Goal: Task Accomplishment & Management: Use online tool/utility

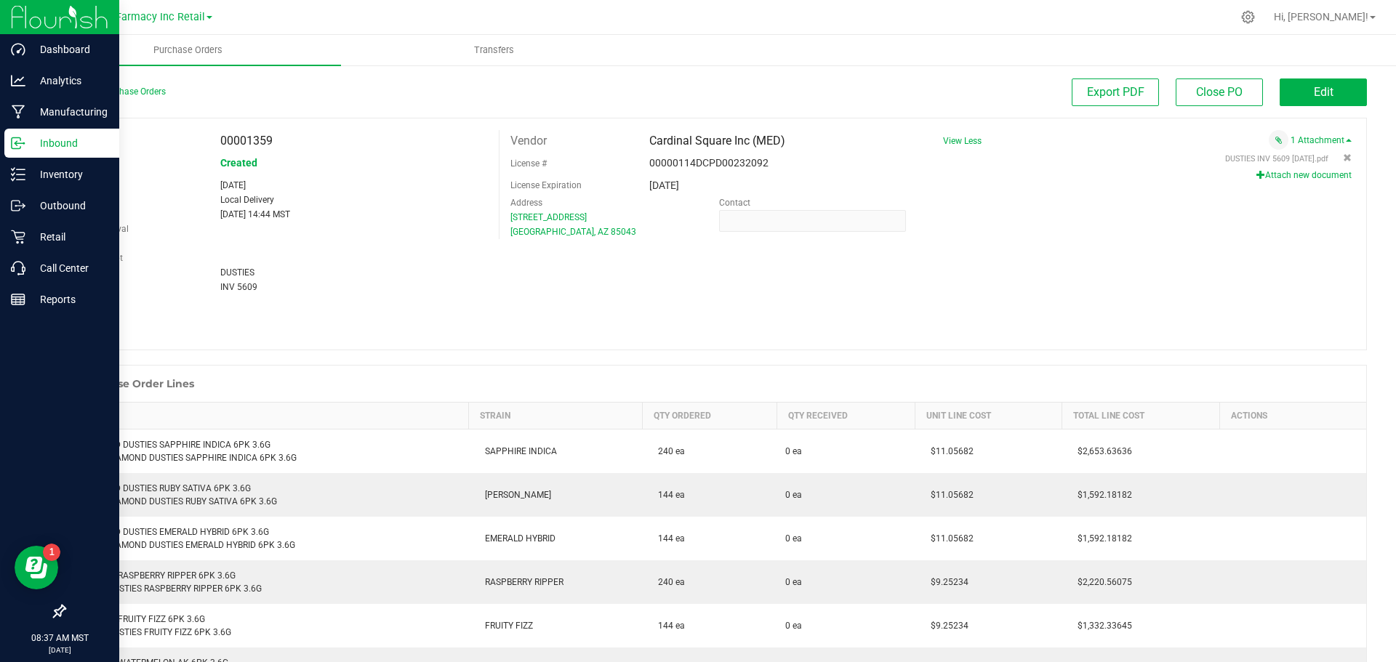
click at [42, 150] on p "Inbound" at bounding box center [68, 142] width 87 height 17
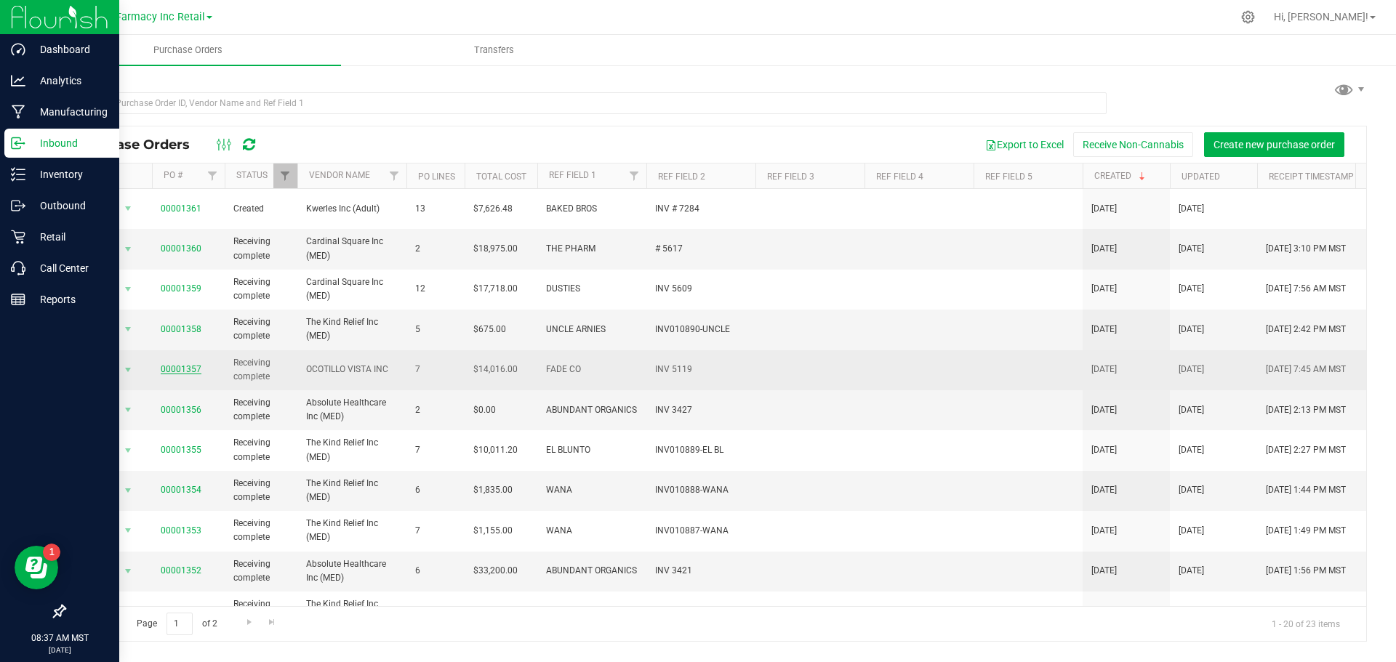
click at [179, 364] on link "00001357" at bounding box center [181, 369] width 41 height 10
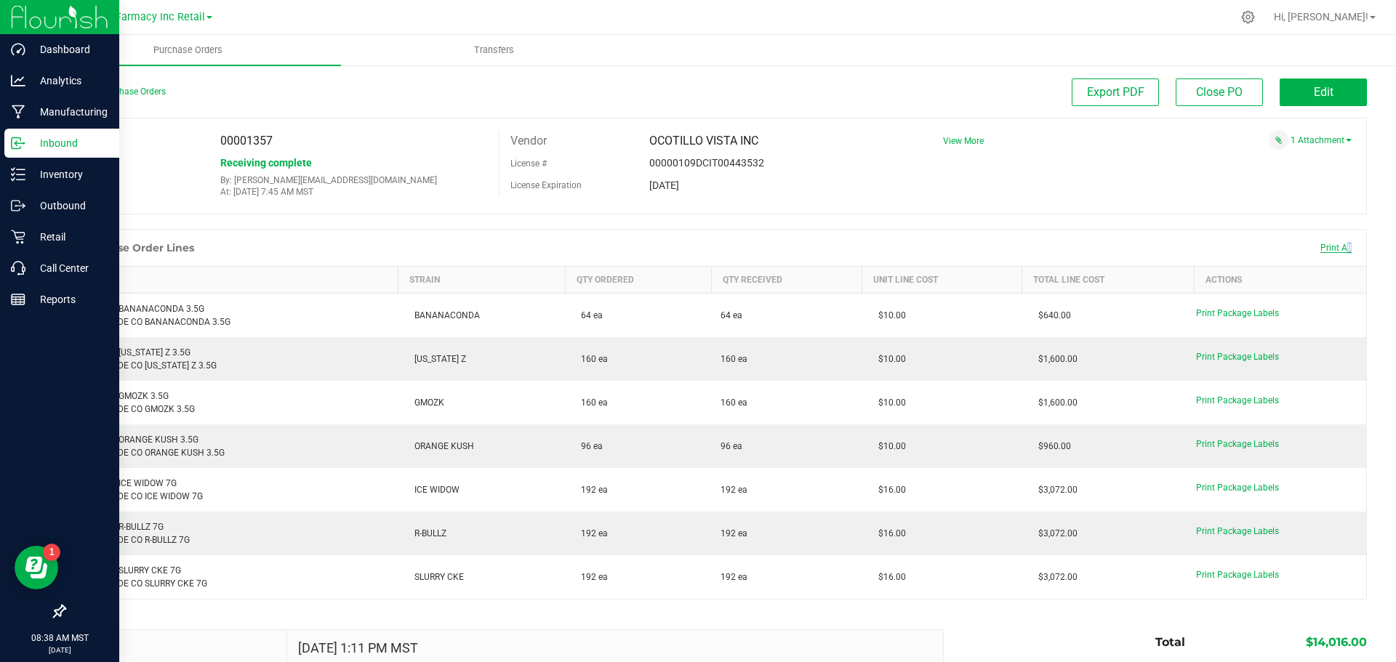
click at [1335, 248] on span "Print All" at bounding box center [1335, 248] width 31 height 10
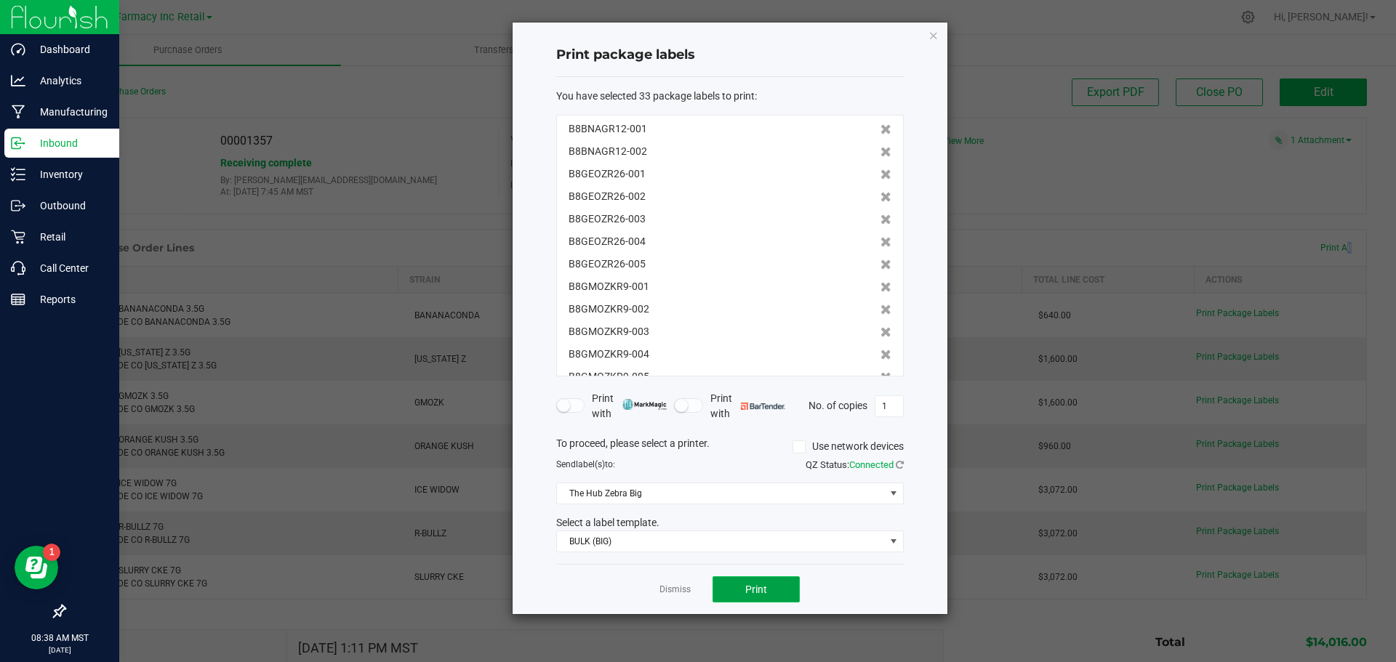
click at [744, 589] on button "Print" at bounding box center [755, 590] width 87 height 26
click at [938, 36] on icon "button" at bounding box center [933, 34] width 10 height 17
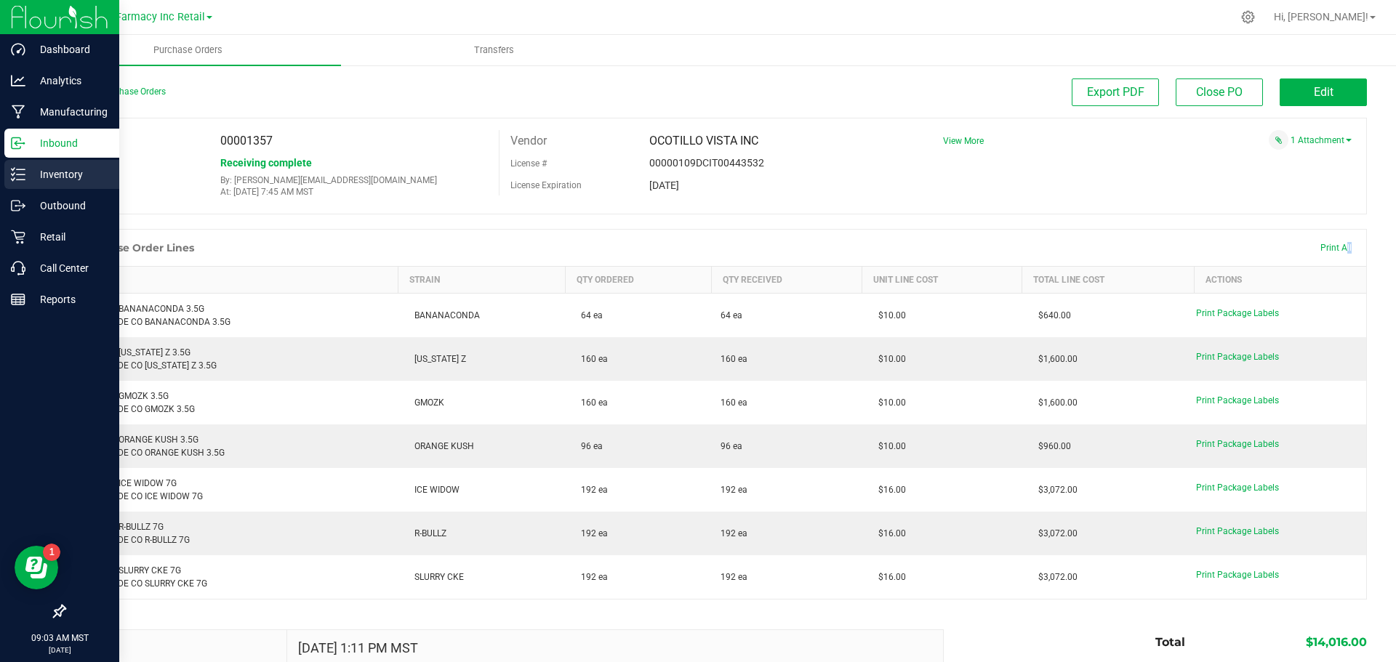
click at [24, 168] on icon at bounding box center [18, 174] width 15 height 15
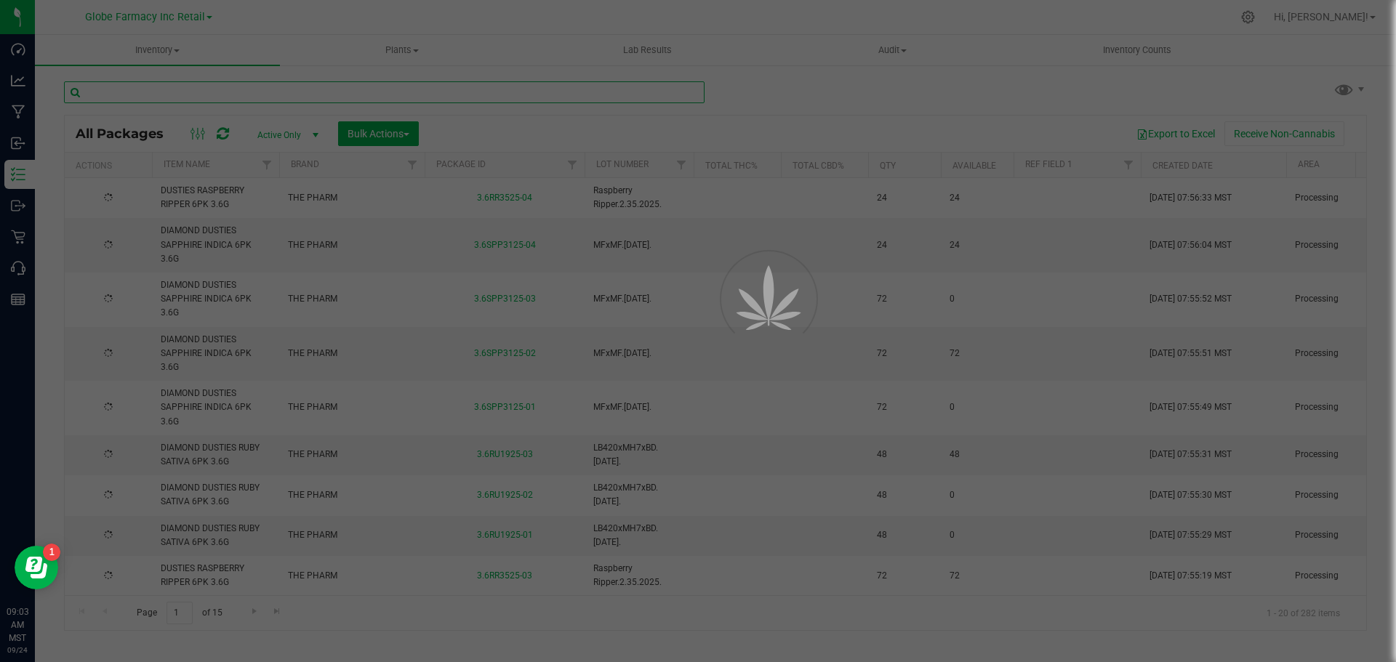
click at [270, 96] on input "text" at bounding box center [384, 92] width 641 height 22
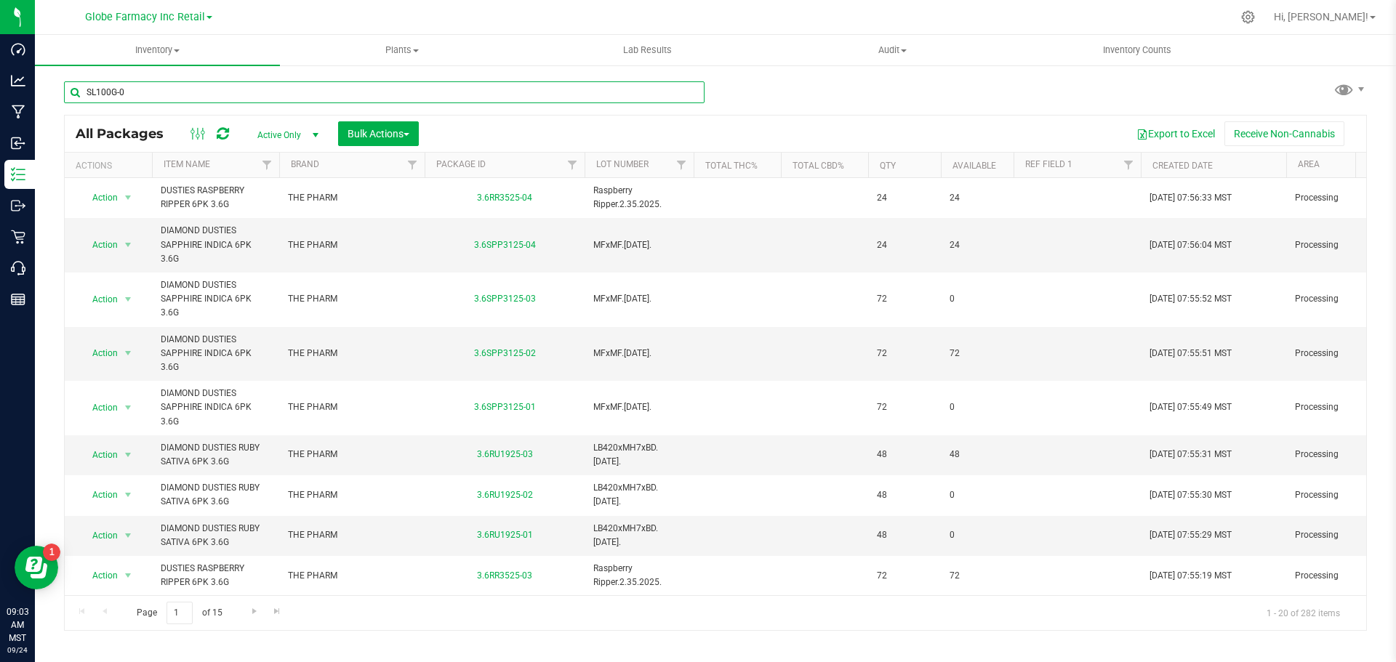
type input "SL100G-00"
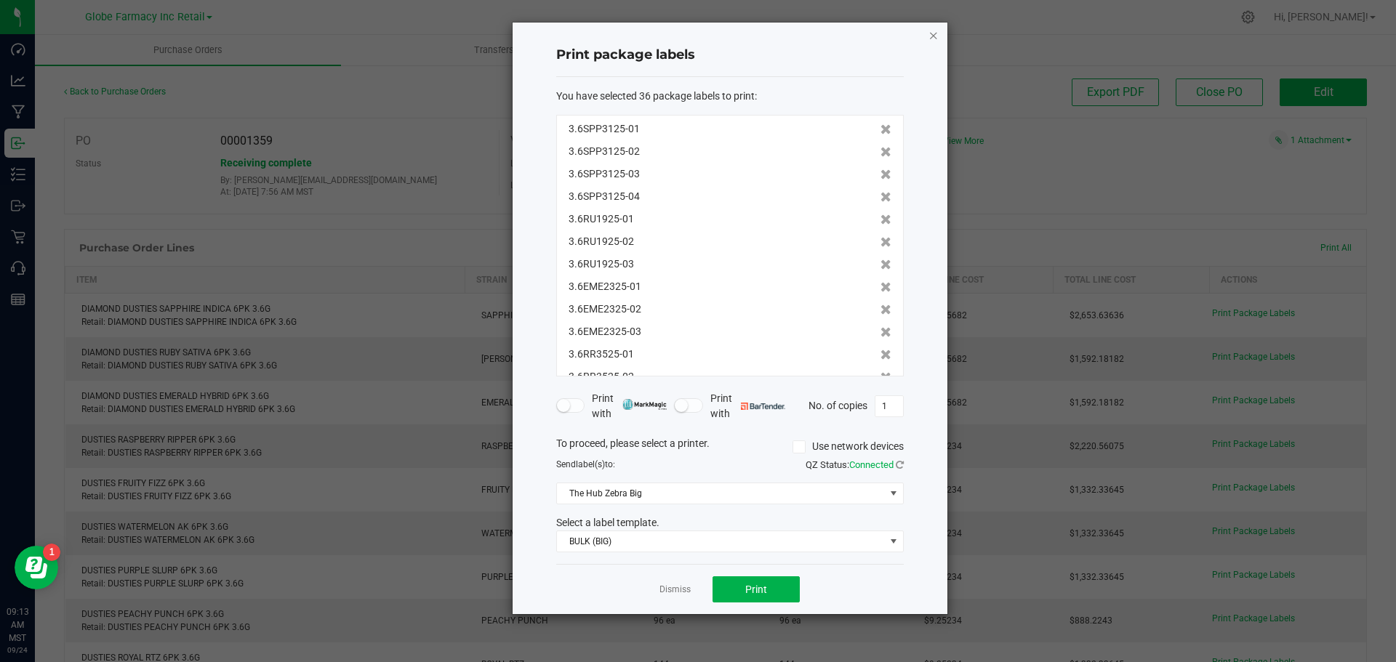
click at [932, 39] on icon "button" at bounding box center [933, 34] width 10 height 17
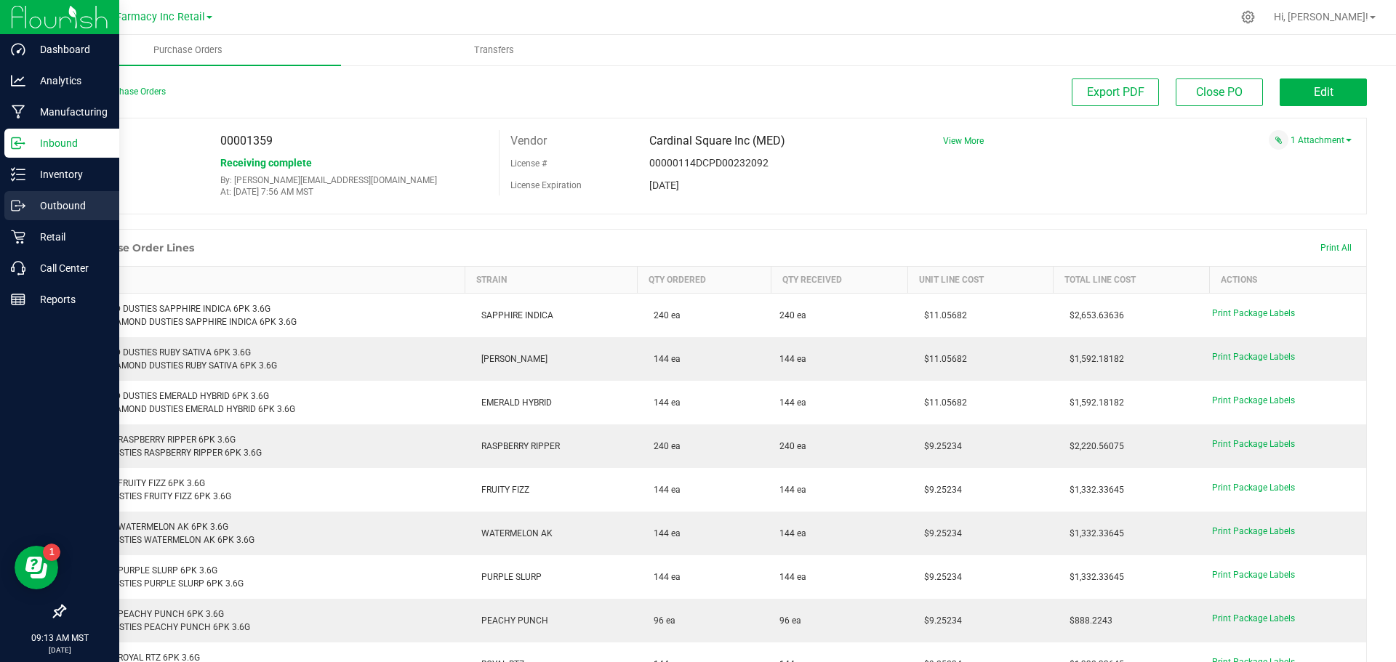
click at [51, 193] on div "Outbound" at bounding box center [61, 205] width 115 height 29
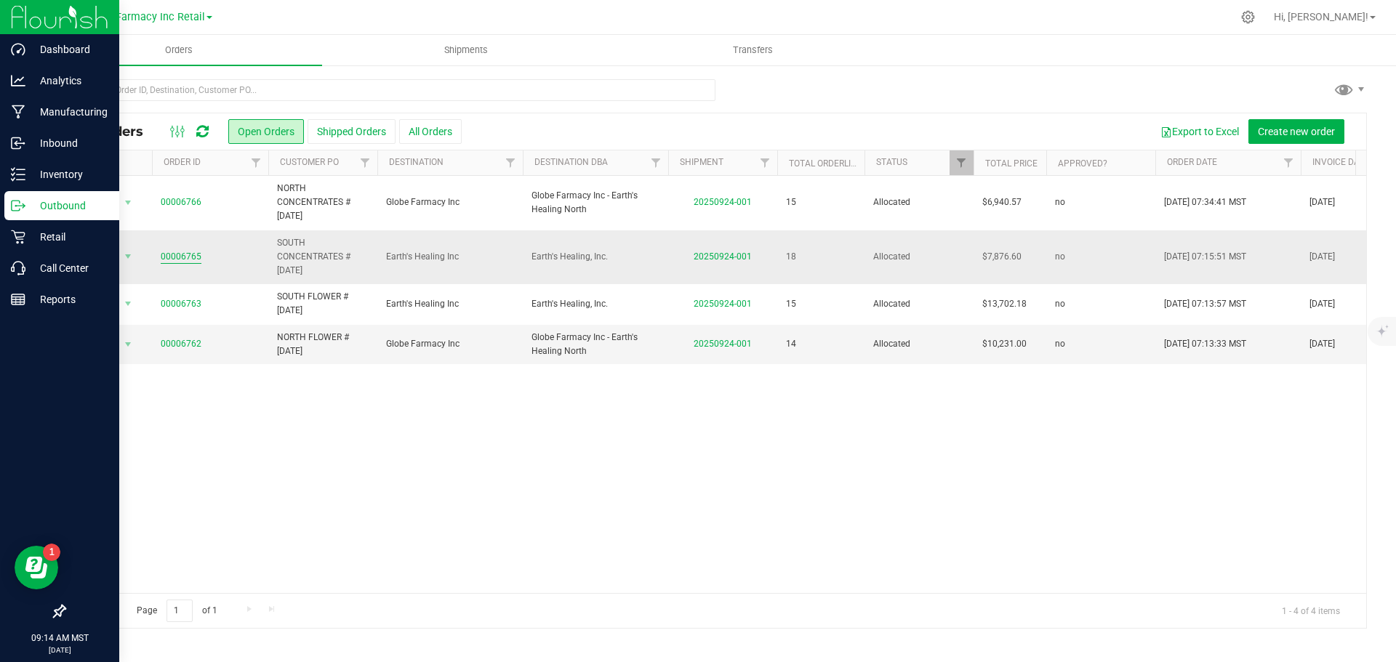
click at [182, 252] on link "00006765" at bounding box center [181, 257] width 41 height 14
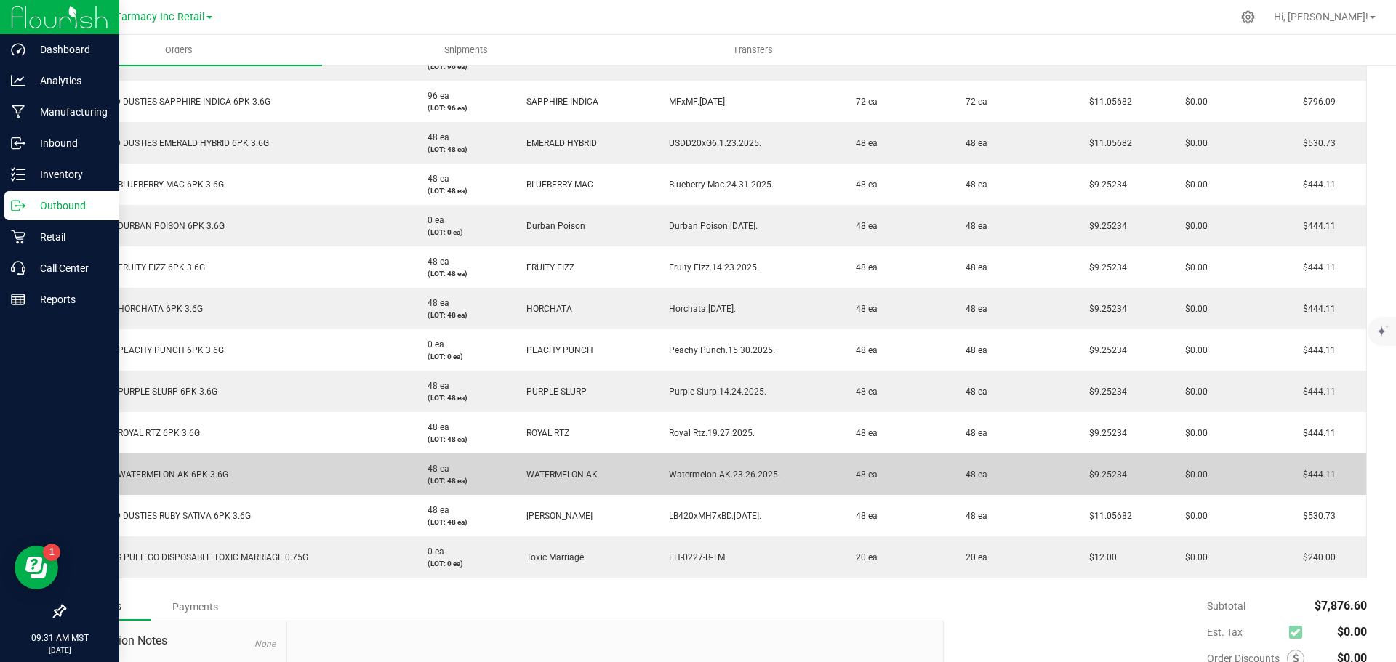
scroll to position [654, 0]
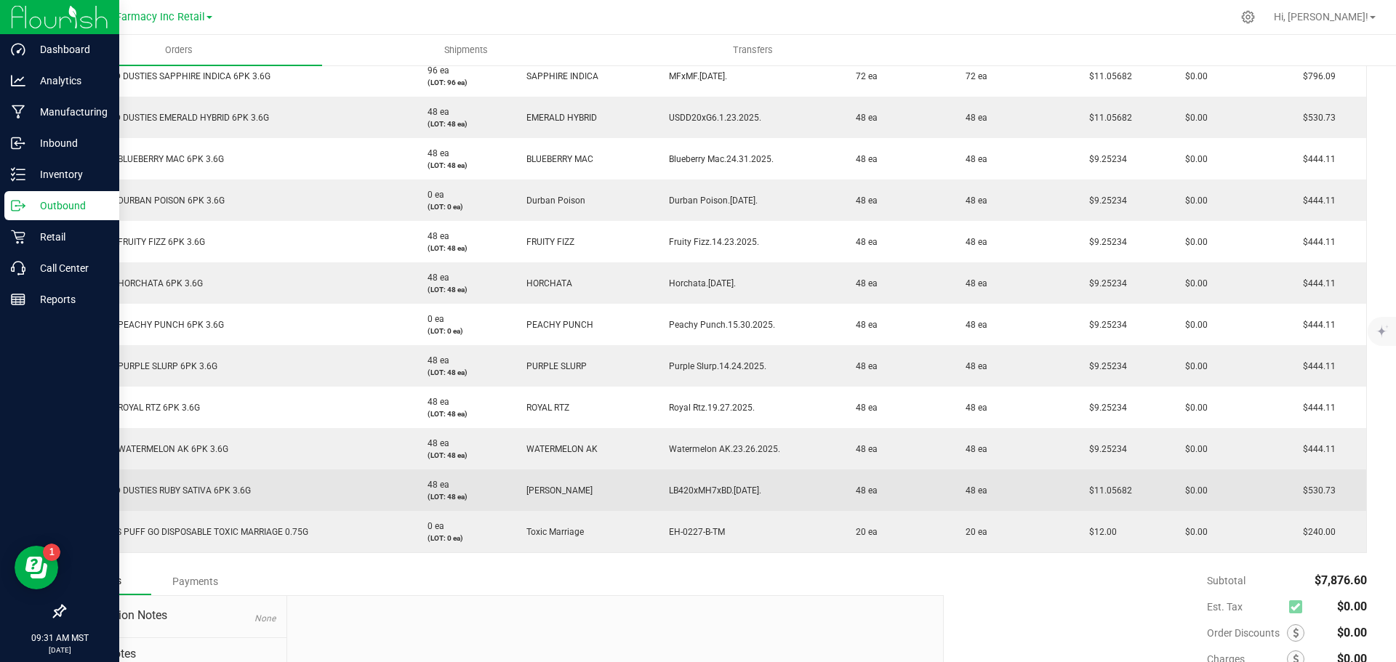
click at [1107, 491] on span "$11.05682" at bounding box center [1107, 491] width 50 height 10
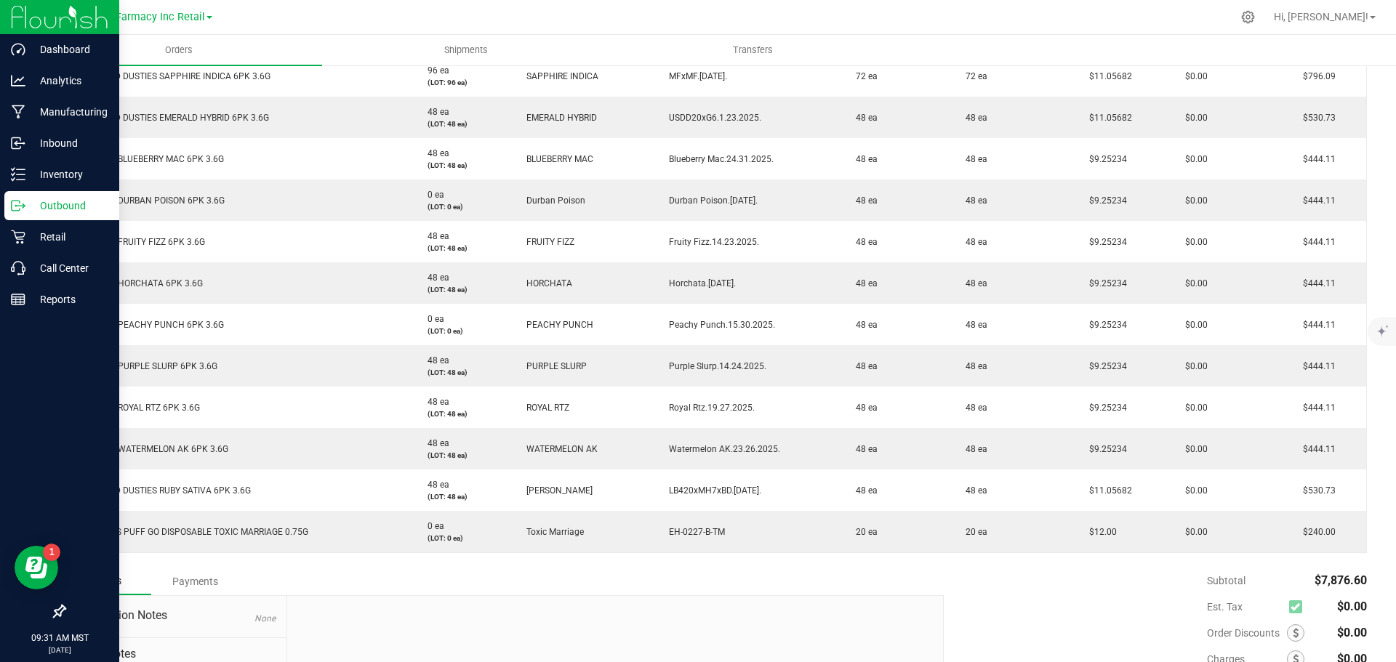
copy span "11.05682"
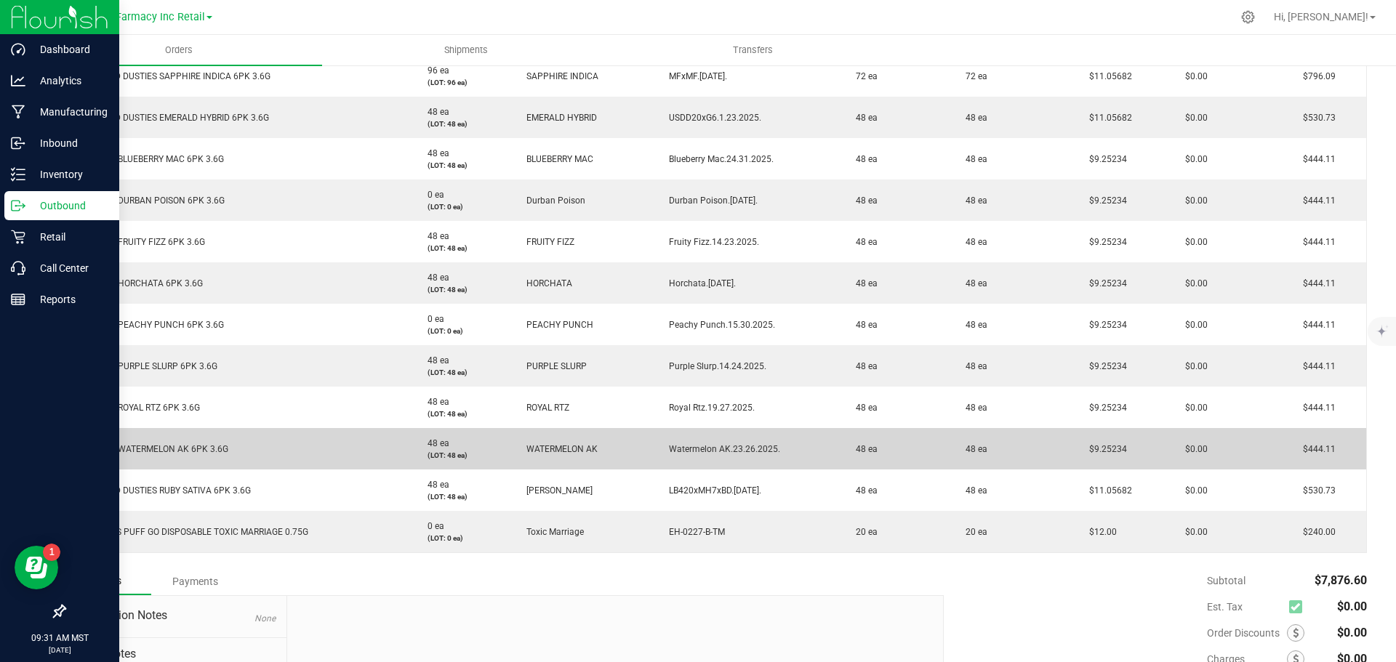
click at [1114, 446] on span "$9.25234" at bounding box center [1104, 449] width 45 height 10
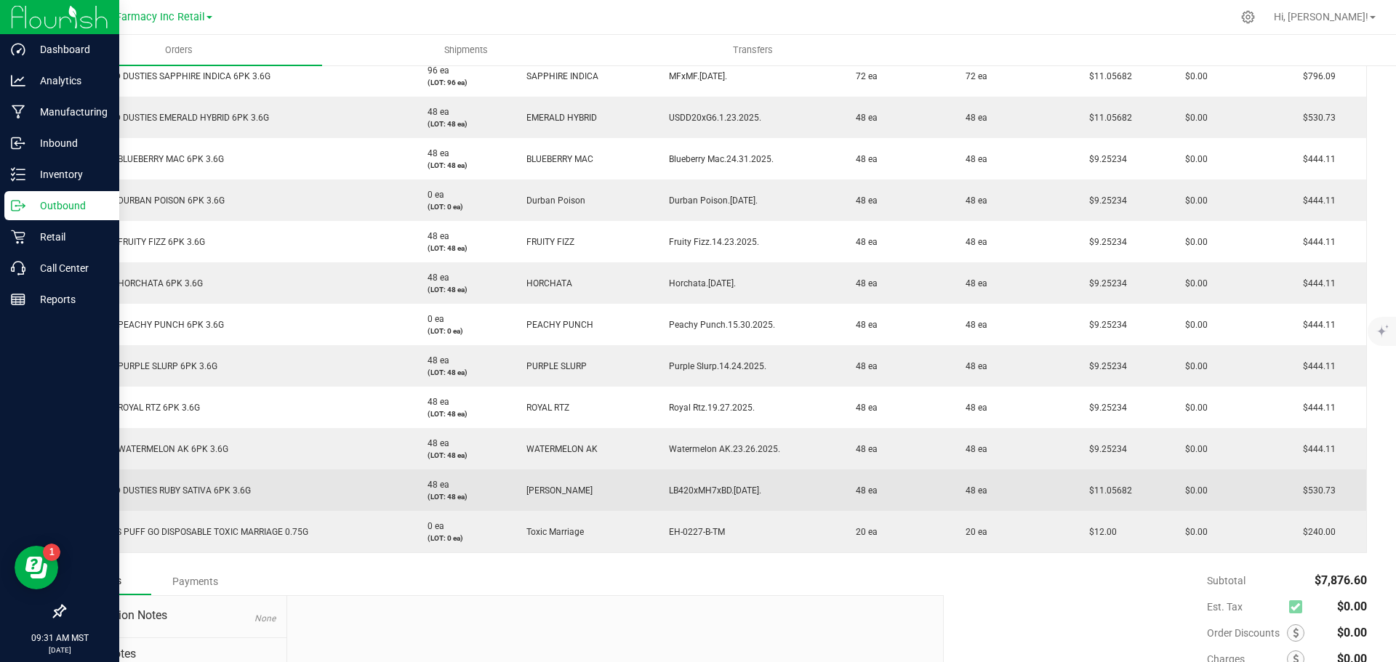
copy span "9.25234"
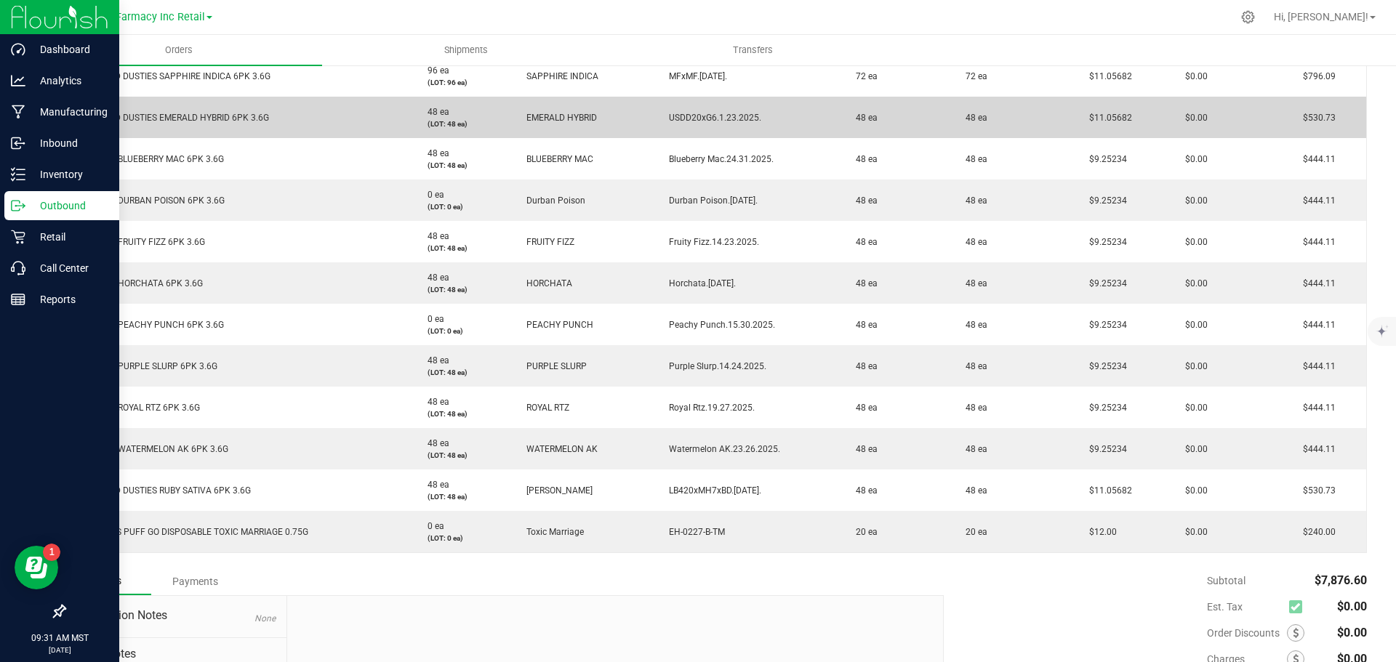
click at [1106, 121] on span "$11.05682" at bounding box center [1107, 118] width 50 height 10
copy span "11.05682"
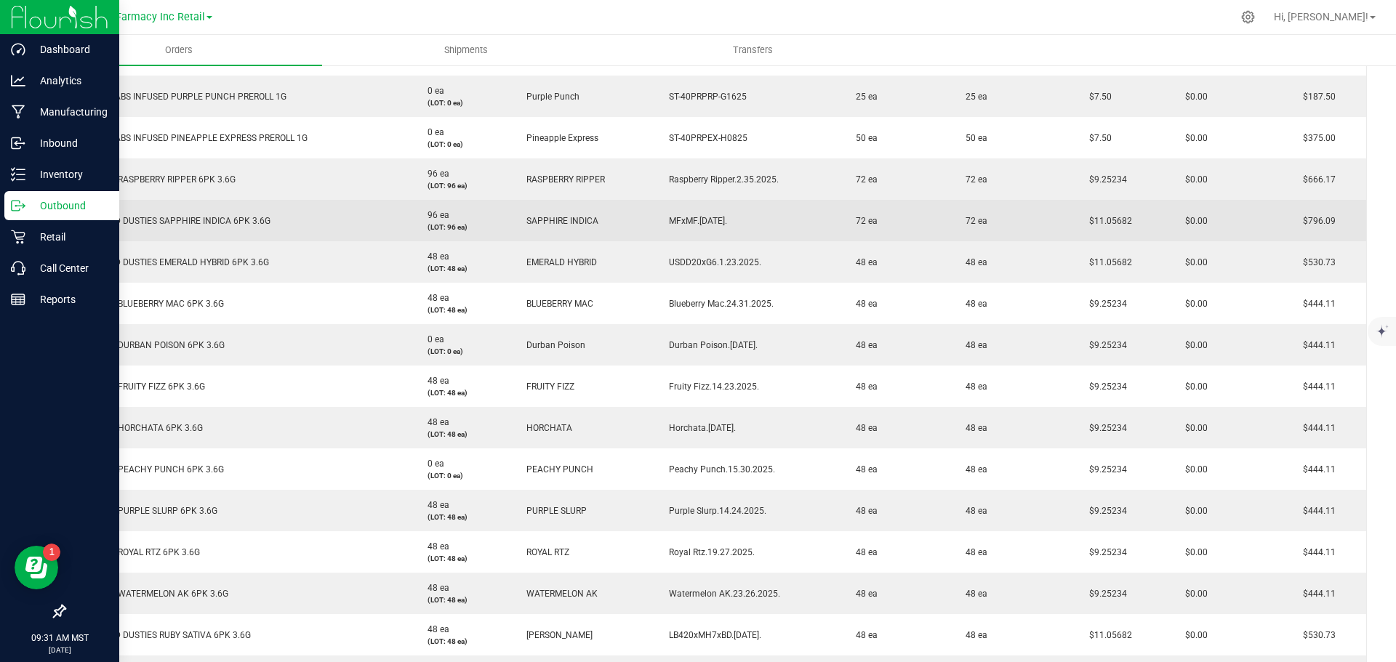
scroll to position [509, 0]
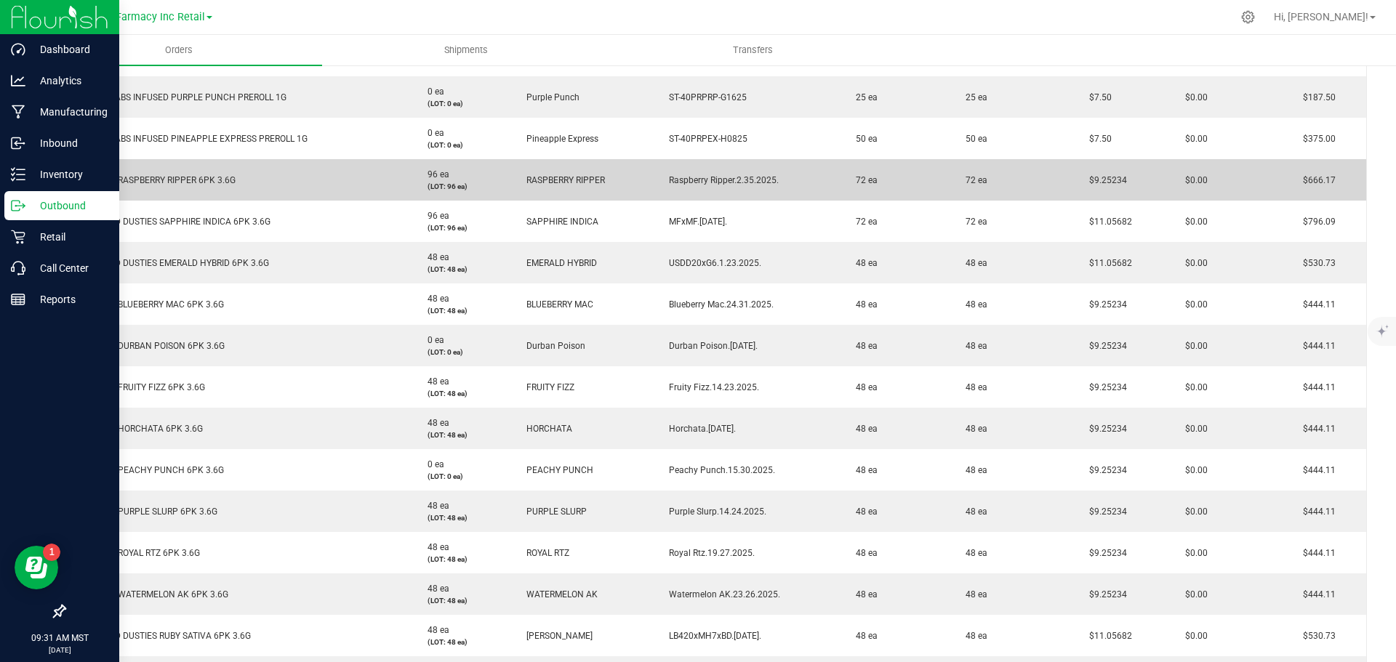
click at [1113, 177] on span "$9.25234" at bounding box center [1104, 180] width 45 height 10
copy span "9.25234"
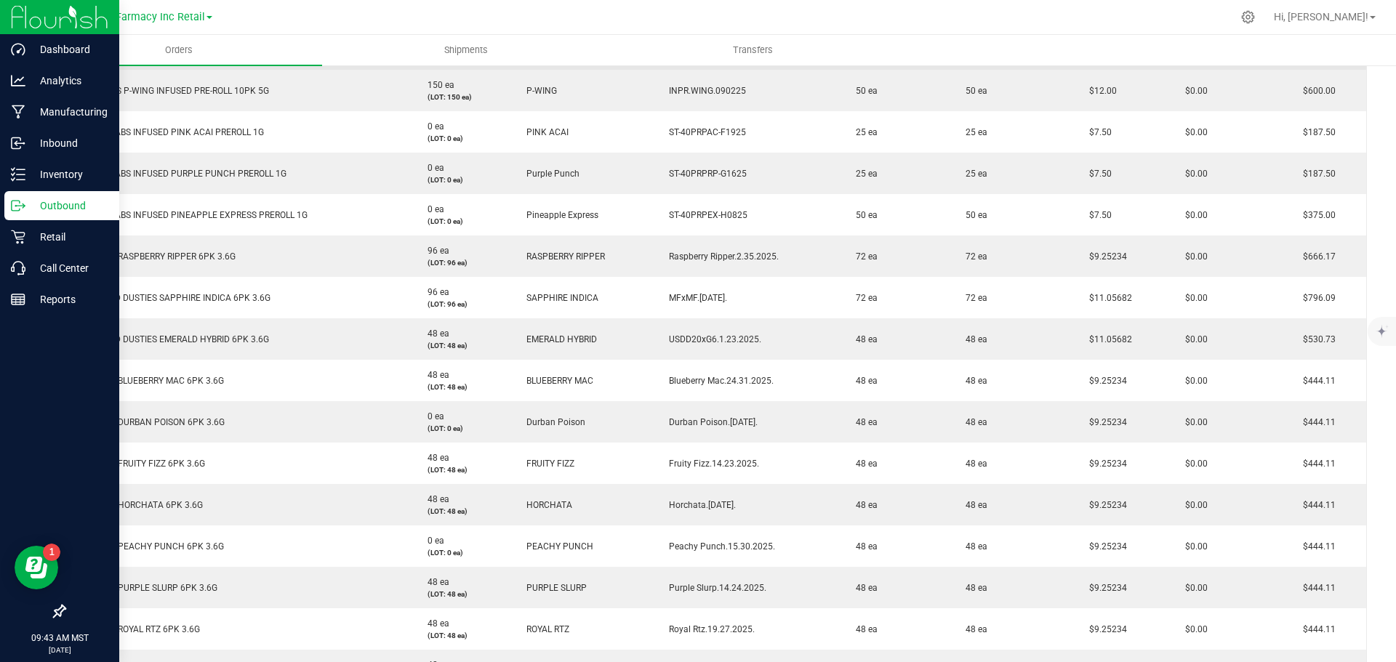
scroll to position [291, 0]
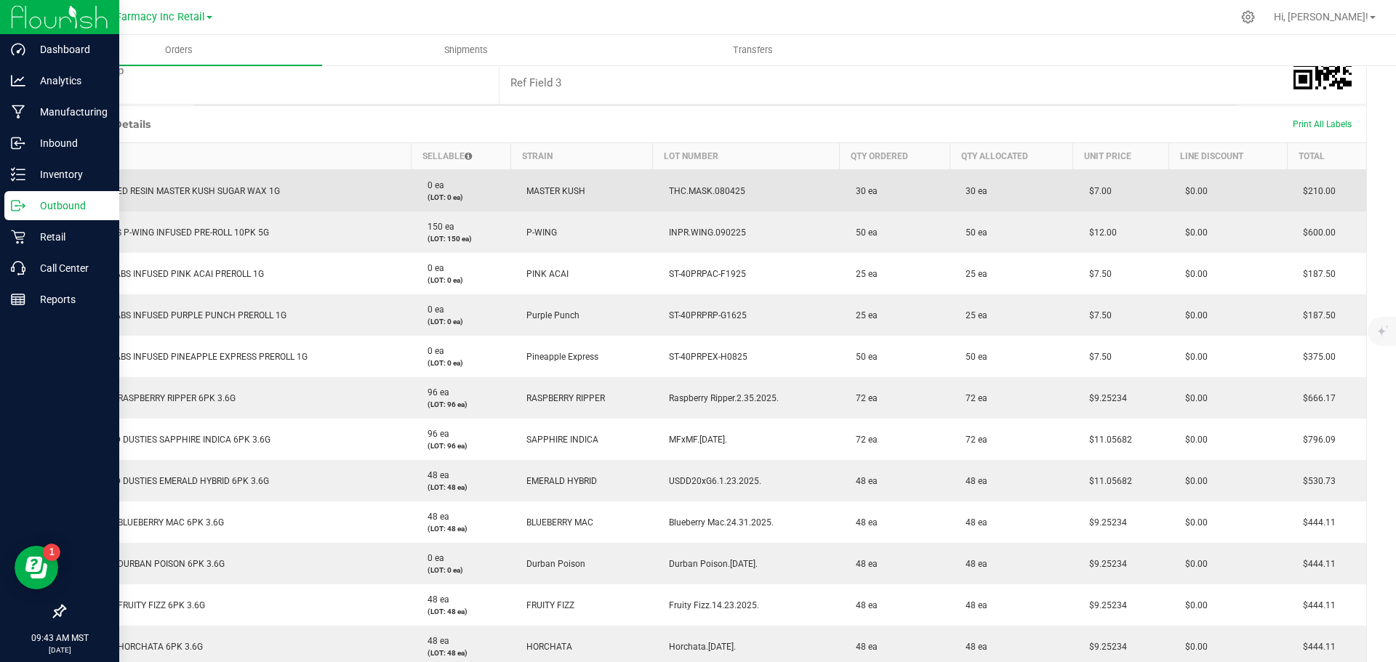
click at [704, 193] on span "THC.MASK.080425" at bounding box center [704, 191] width 84 height 10
copy span "THC.MASK.080425"
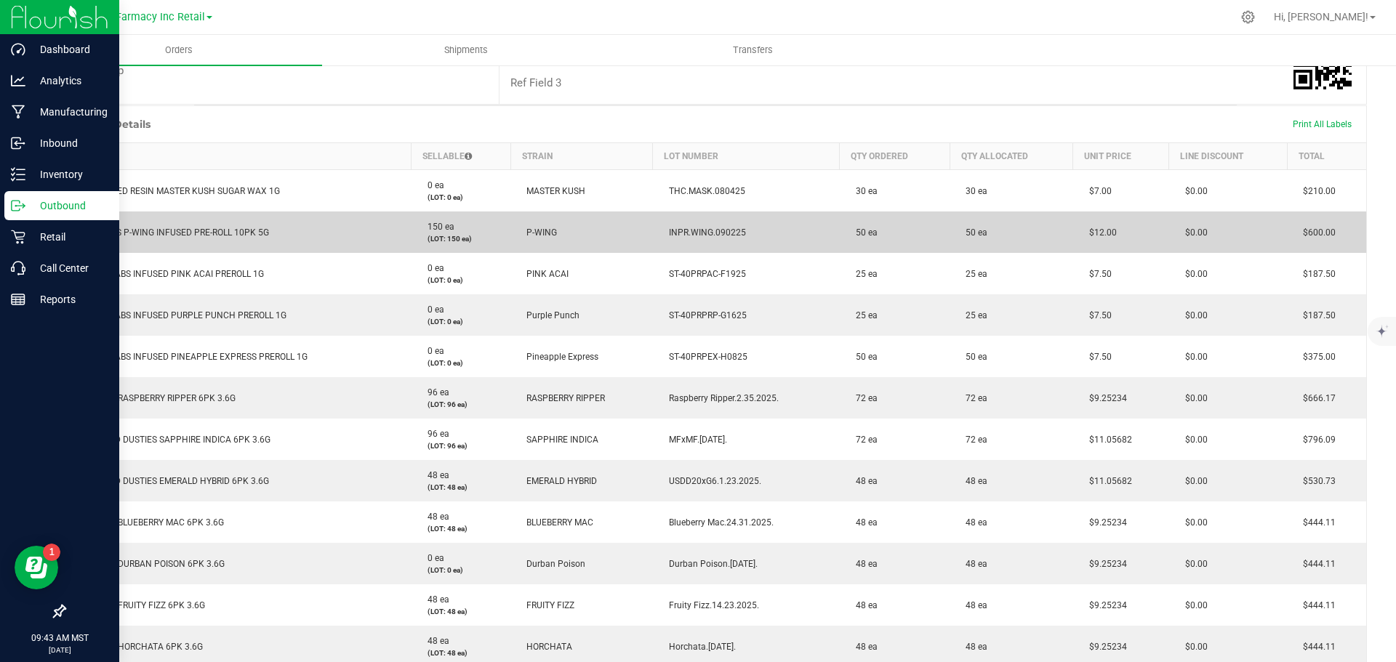
click at [733, 231] on span "INPR.WING.090225" at bounding box center [704, 233] width 84 height 10
click at [731, 230] on span "INPR.WING.090225" at bounding box center [704, 233] width 84 height 10
copy span "INPR.WING.090225"
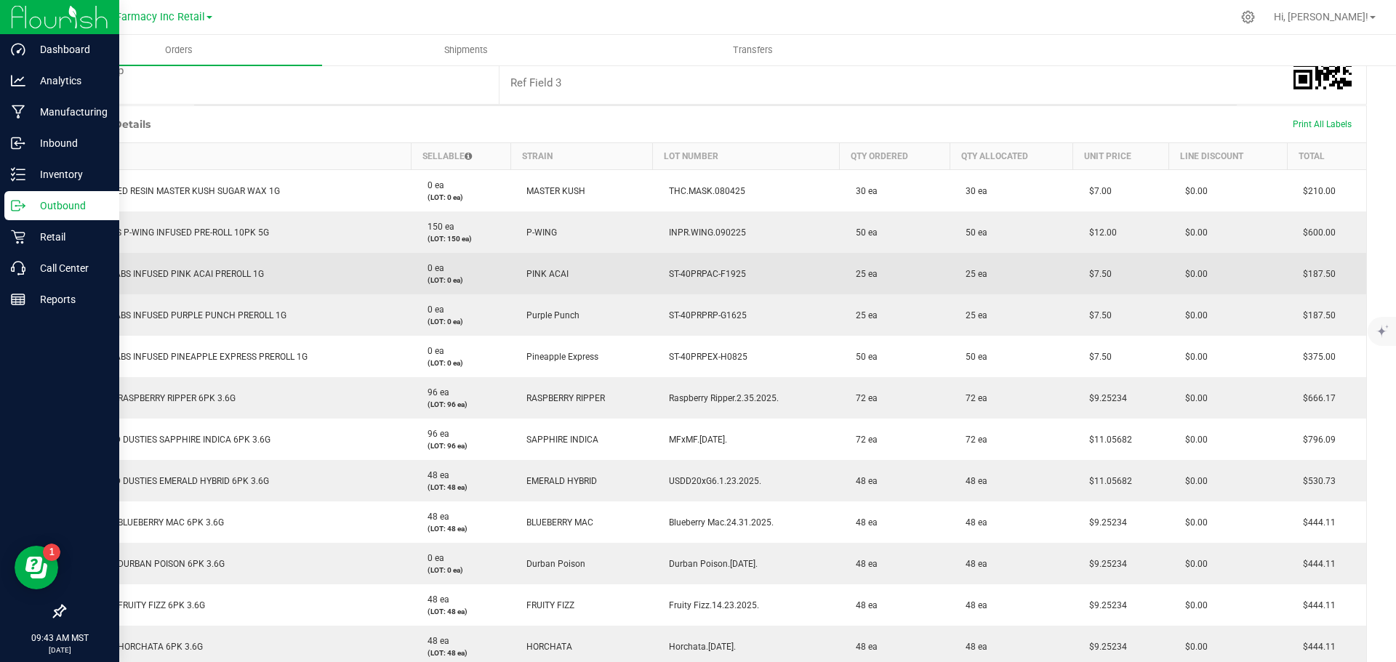
click at [694, 278] on span "ST-40PRPAC-F1925" at bounding box center [704, 274] width 84 height 10
copy span "ST-40PRPAC-F1925"
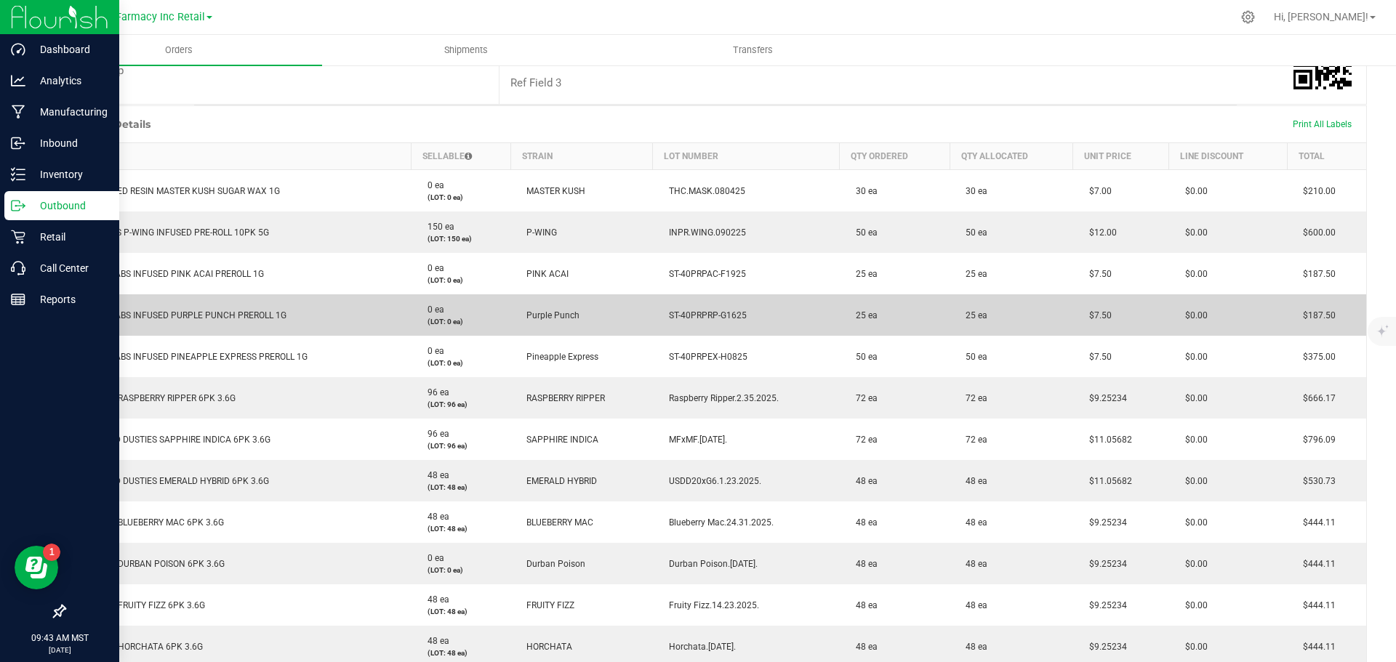
click at [692, 313] on span "ST-40PRPRP-G1625" at bounding box center [704, 315] width 85 height 10
copy span "ST-40PRPRP-G1625"
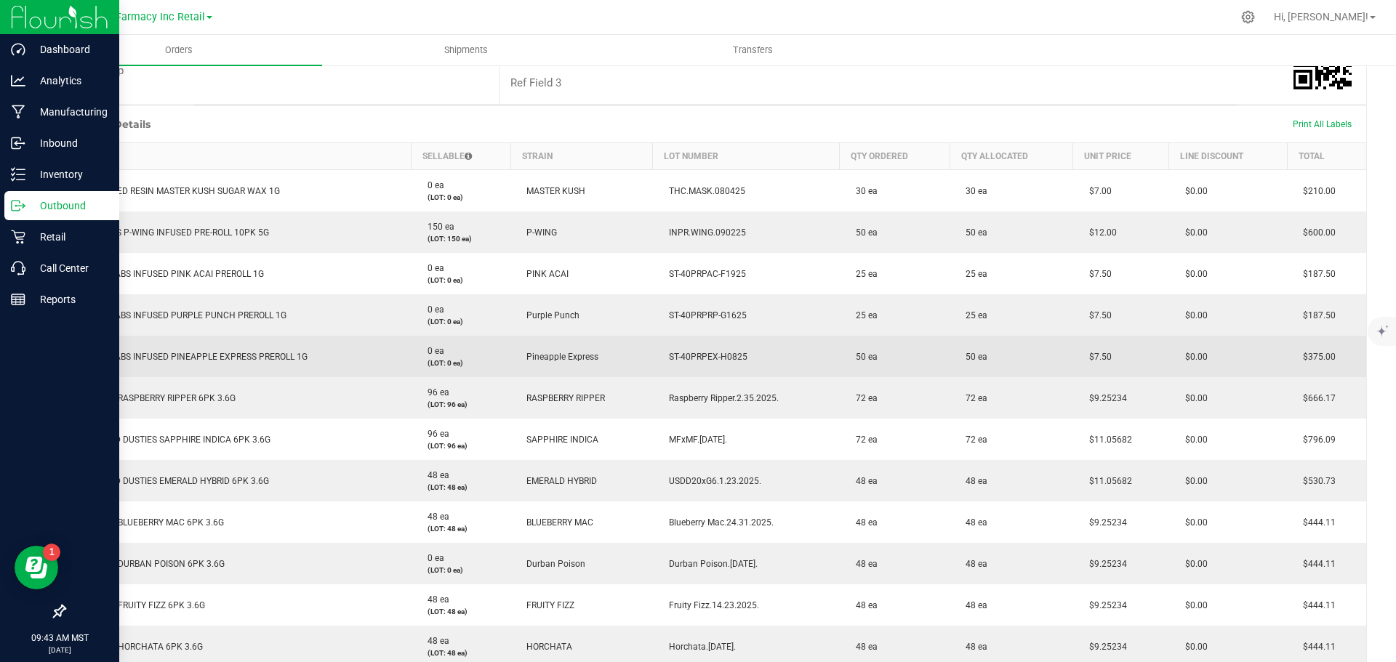
drag, startPoint x: 710, startPoint y: 364, endPoint x: 706, endPoint y: 356, distance: 9.1
click at [710, 364] on td "ST-40PRPEX-H0825" at bounding box center [746, 356] width 187 height 41
click at [706, 356] on span "ST-40PRPEX-H0825" at bounding box center [705, 357] width 86 height 10
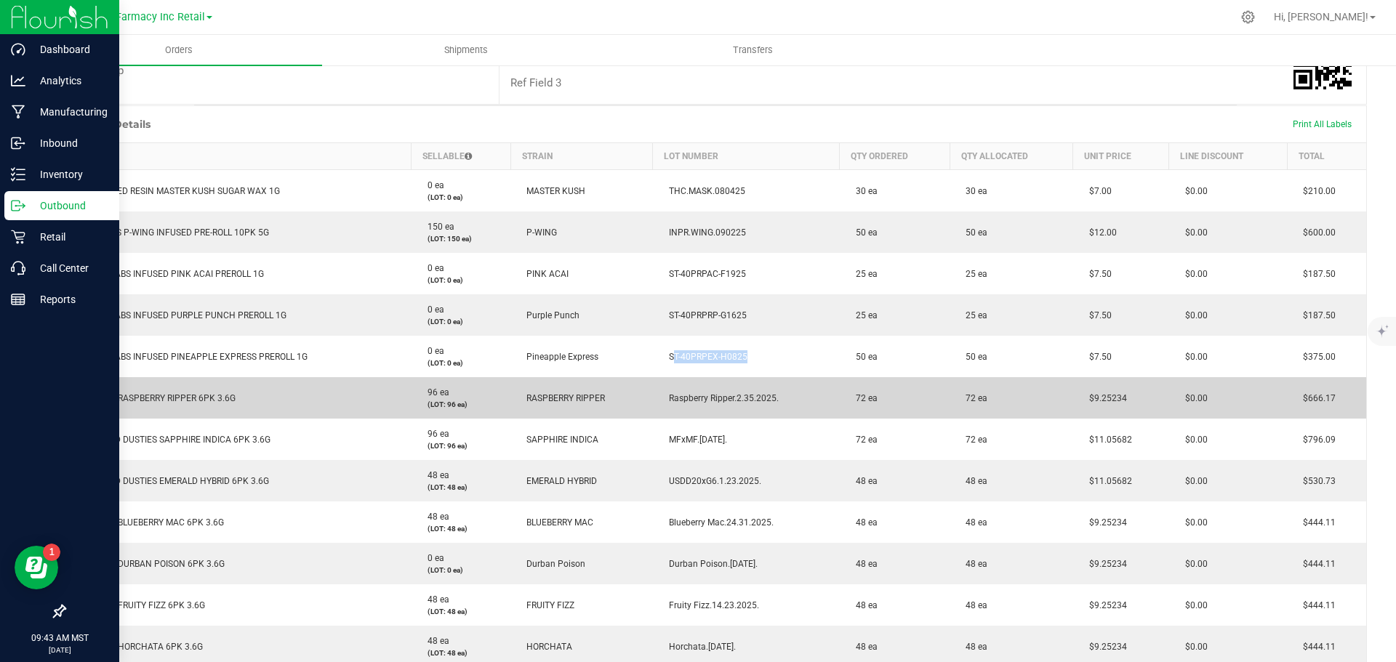
copy span "ST-40PRPEX-H0825"
click at [712, 399] on span "Raspberry Ripper.2.35.2025." at bounding box center [720, 398] width 117 height 10
click at [712, 398] on span "Raspberry Ripper.2.35.2025." at bounding box center [720, 398] width 117 height 10
copy span "Raspberry Ripper.2.35.2025."
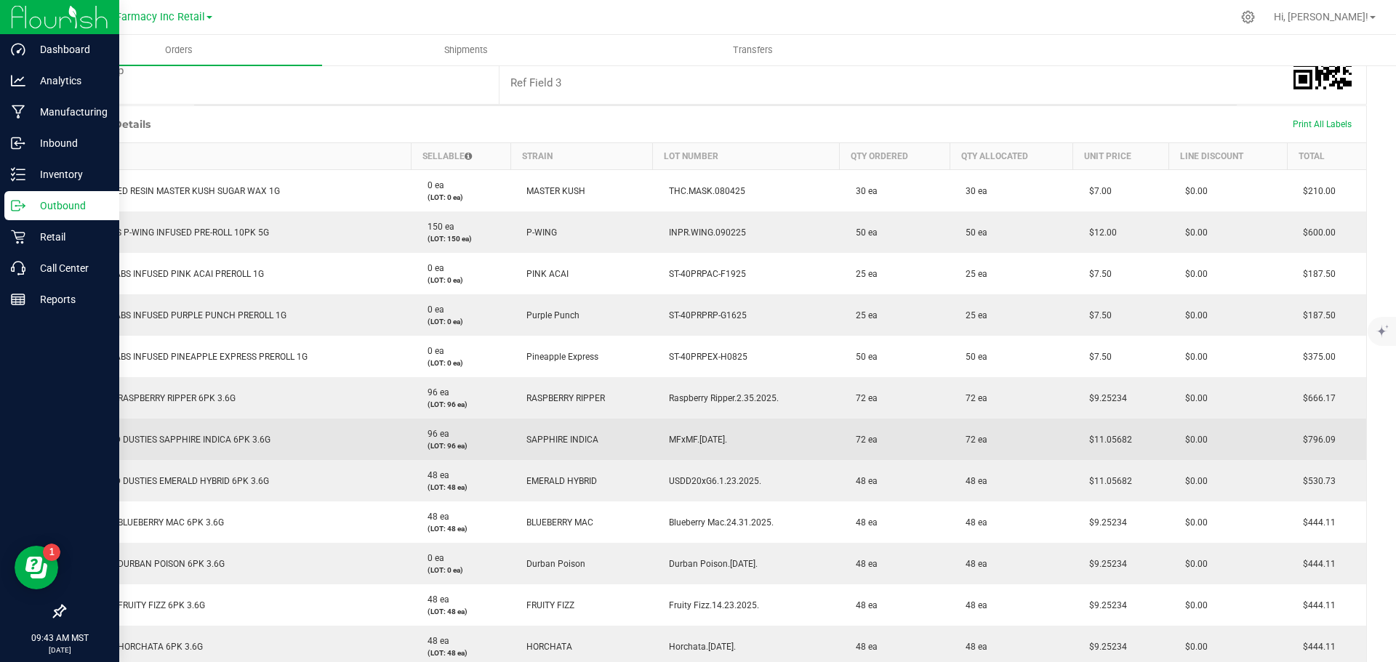
click at [699, 438] on span "MFxMF.1.31.2025." at bounding box center [694, 440] width 65 height 10
click at [701, 438] on span "MFxMF.1.31.2025." at bounding box center [694, 440] width 65 height 10
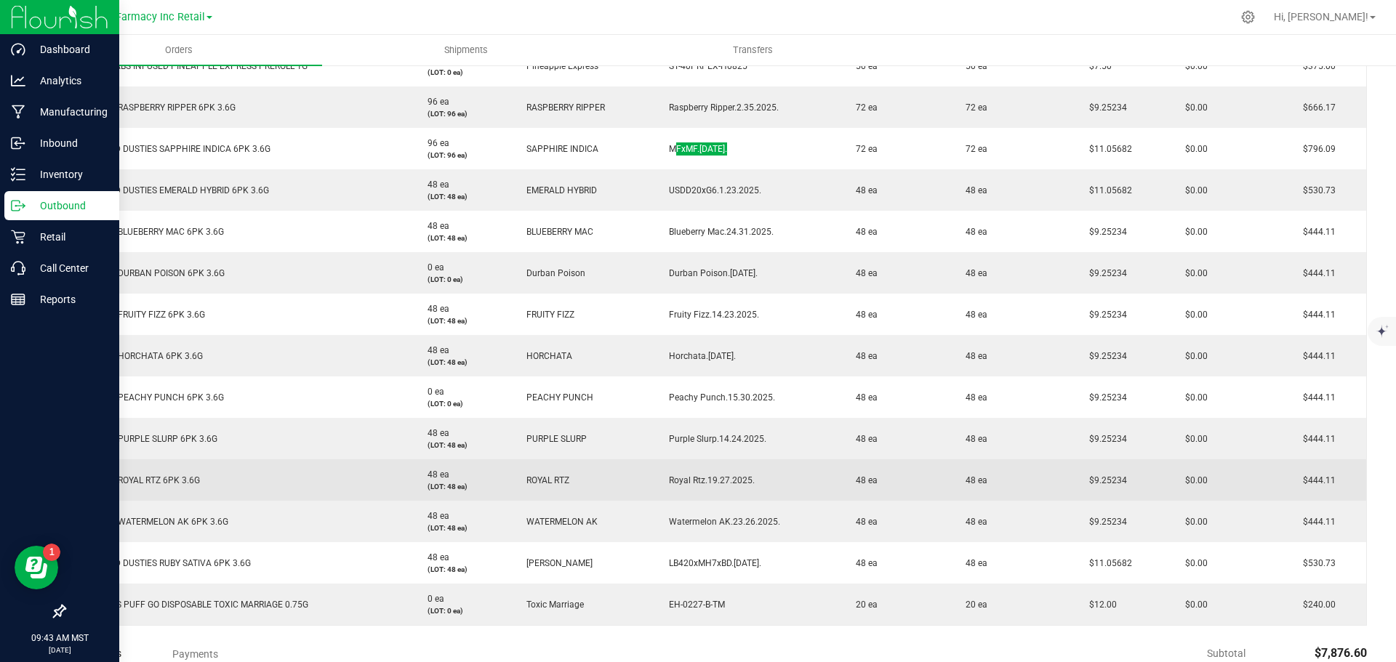
scroll to position [654, 0]
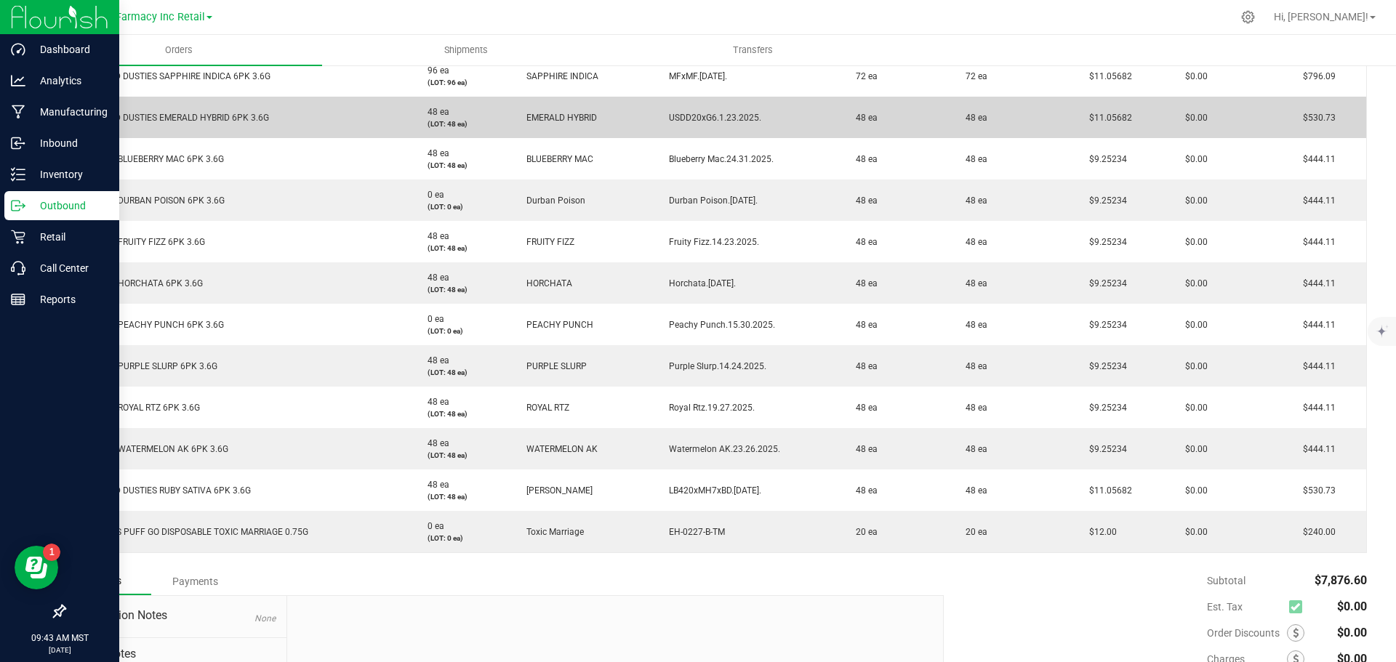
click at [715, 116] on span "USDD20xG6.1.23.2025." at bounding box center [712, 118] width 100 height 10
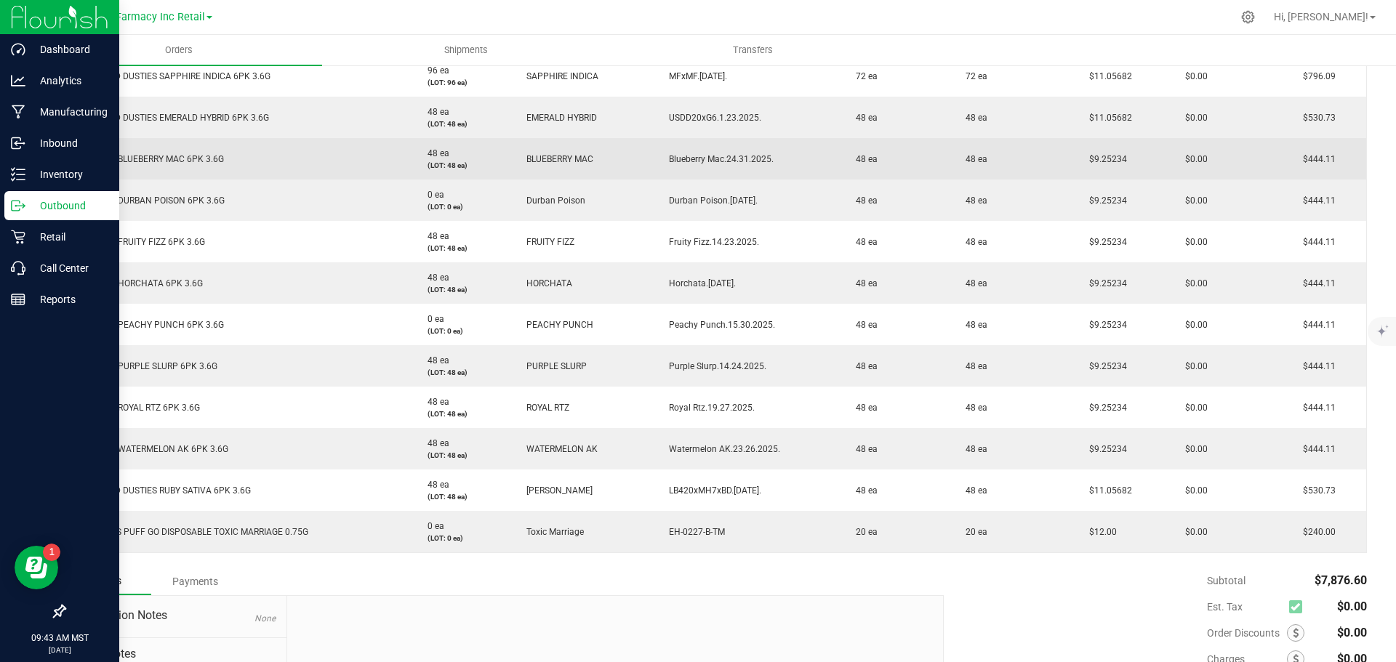
click at [686, 153] on td "Blueberry Mac.24.31.2025." at bounding box center [746, 158] width 187 height 41
click at [691, 157] on span "Blueberry Mac.24.31.2025." at bounding box center [718, 159] width 112 height 10
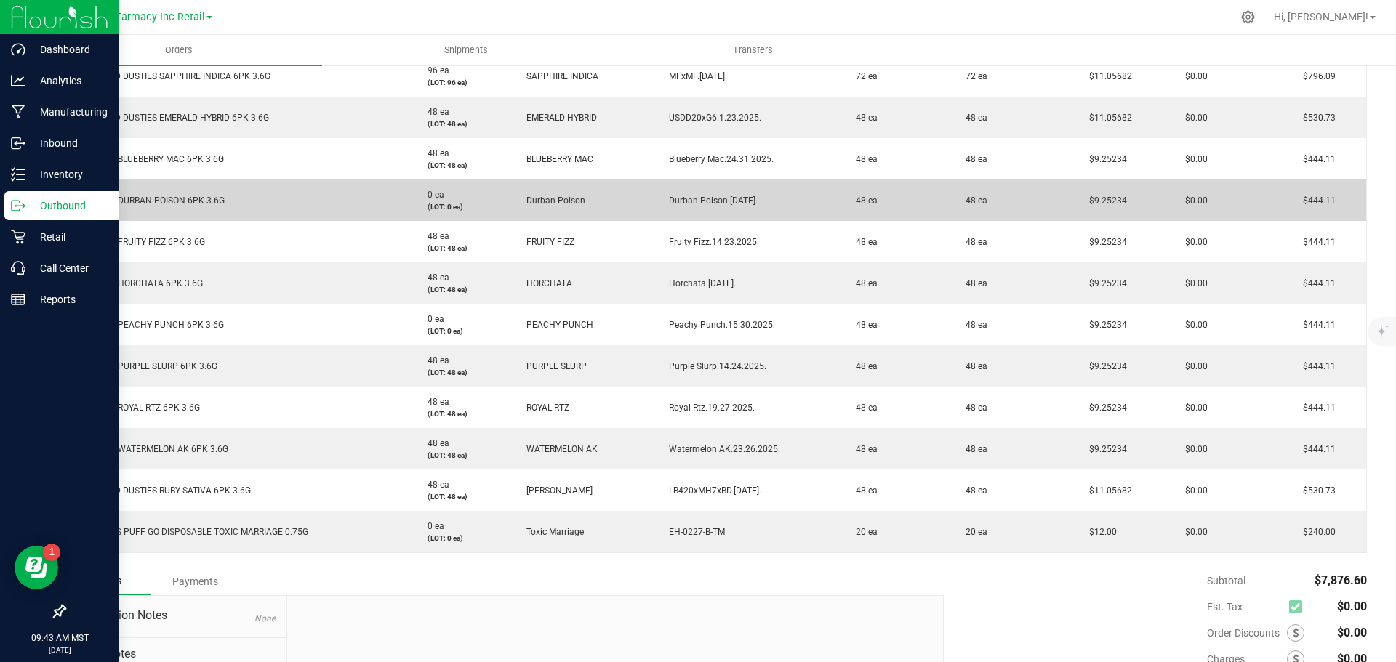
click at [701, 198] on span "Durban Poison.1.23.2025." at bounding box center [710, 201] width 96 height 10
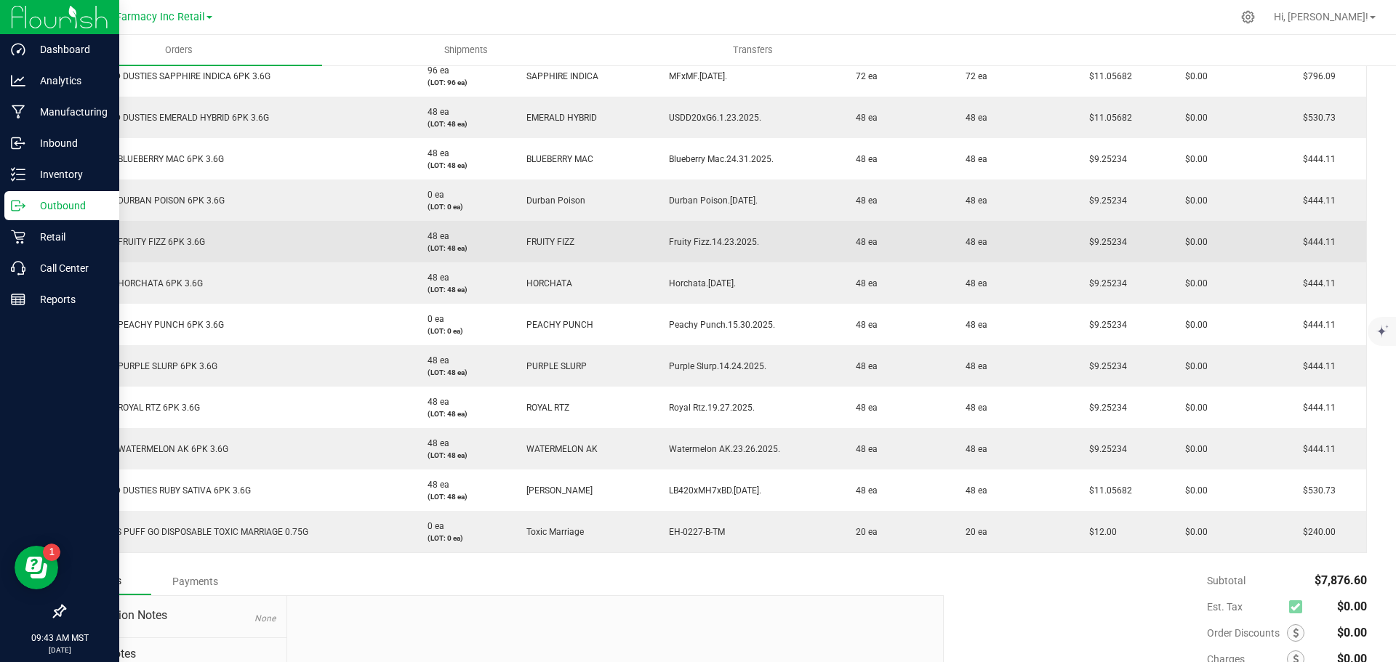
click at [703, 239] on span "Fruity Fizz.14.23.2025." at bounding box center [710, 242] width 97 height 10
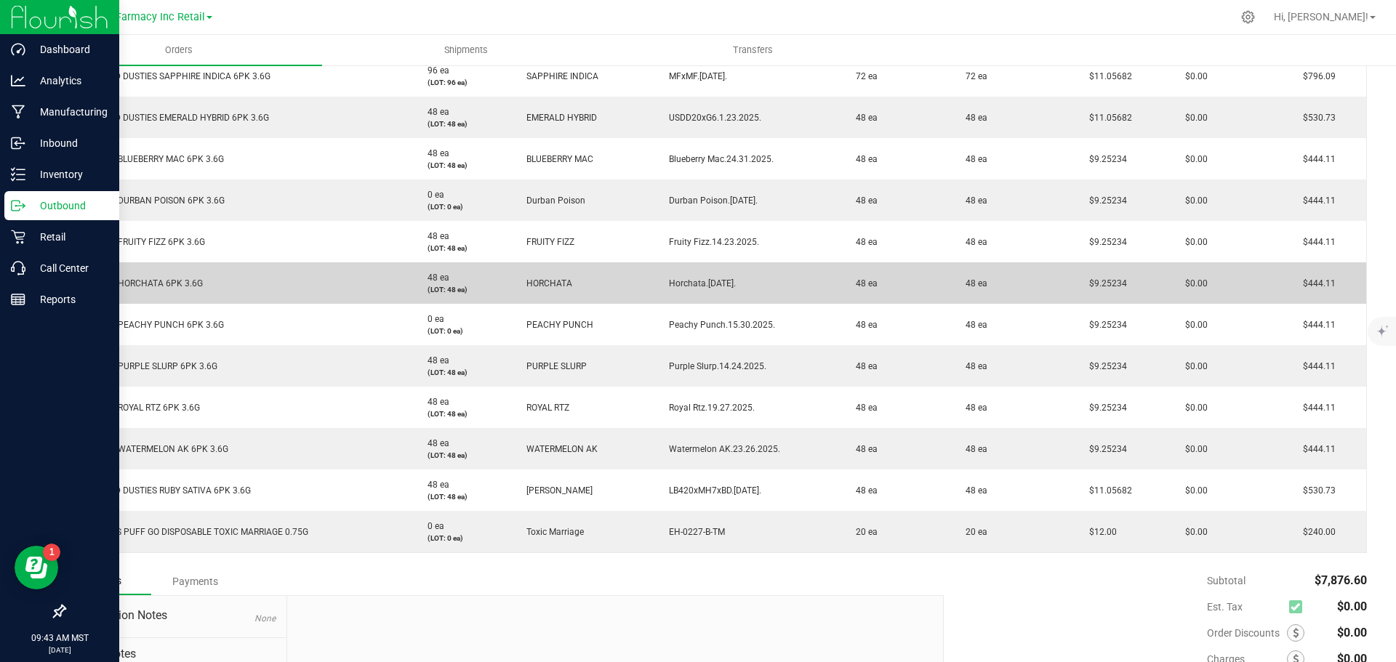
click at [726, 281] on span "Horchata.13.12.2025." at bounding box center [699, 283] width 74 height 10
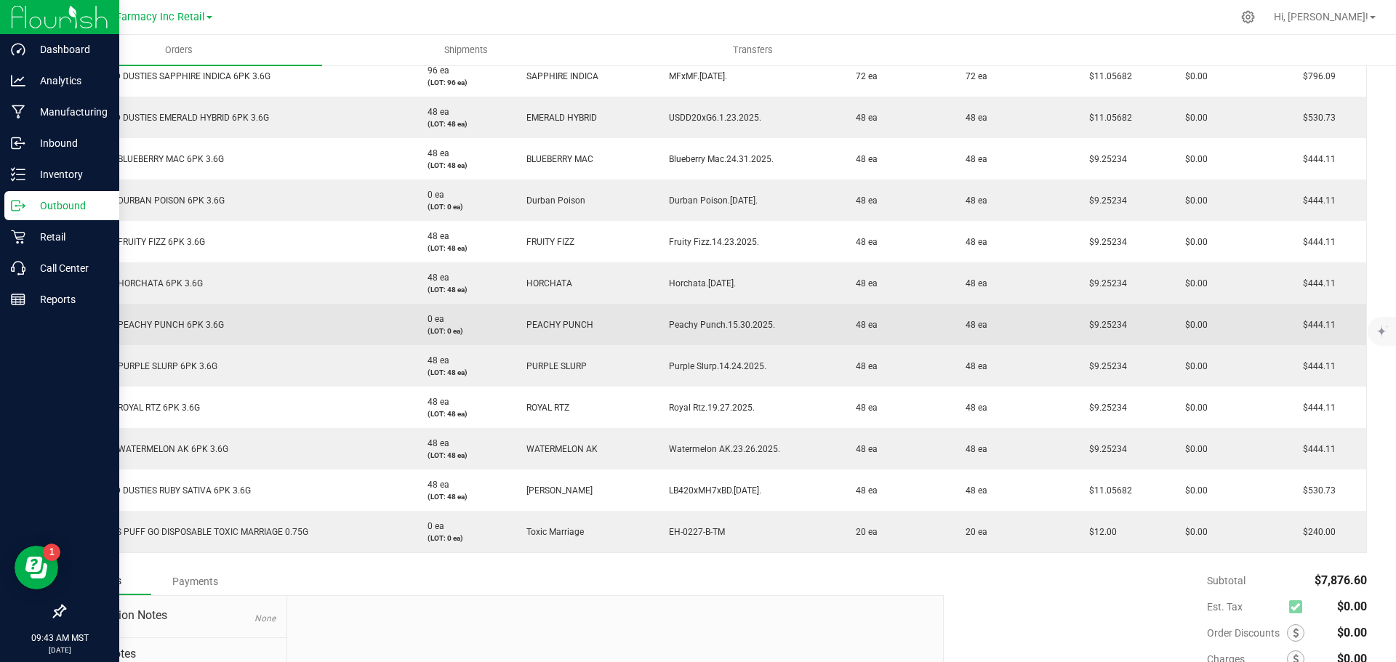
click at [747, 317] on td "Peachy Punch.15.30.2025." at bounding box center [746, 324] width 187 height 41
click at [748, 317] on td "Peachy Punch.15.30.2025." at bounding box center [746, 324] width 187 height 41
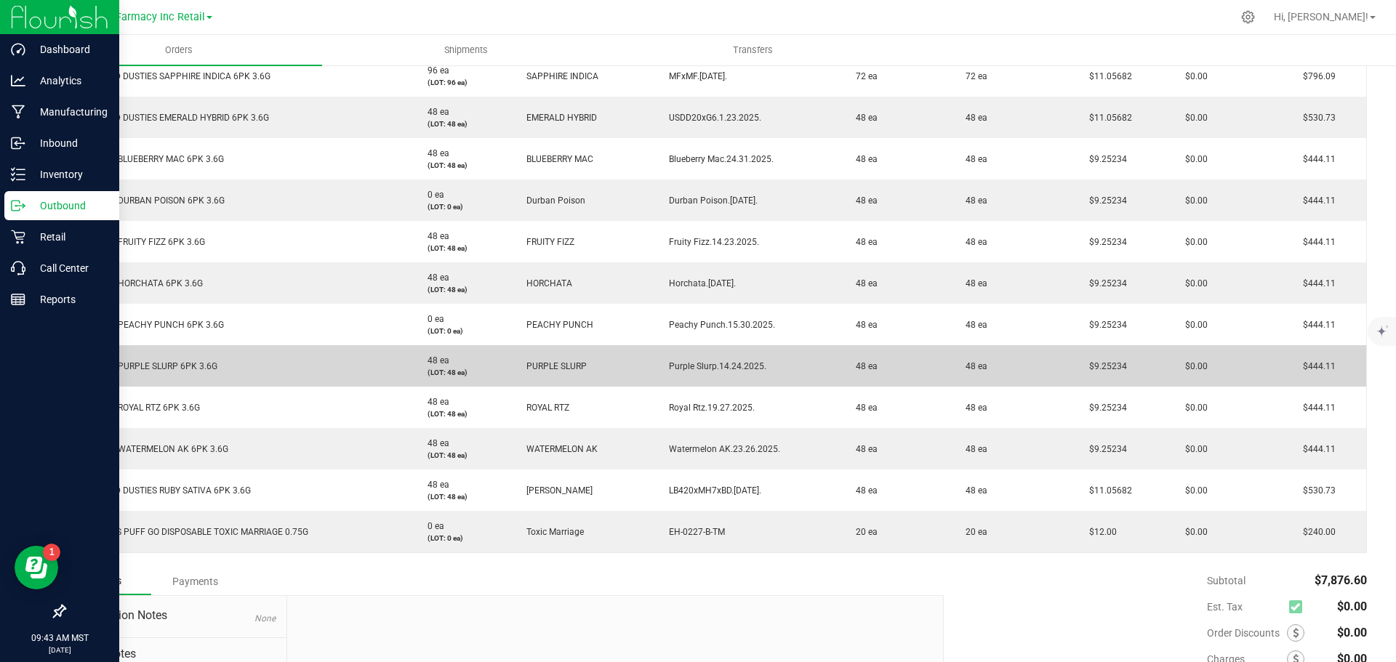
click at [752, 368] on span "Purple Slurp.14.24.2025." at bounding box center [714, 366] width 105 height 10
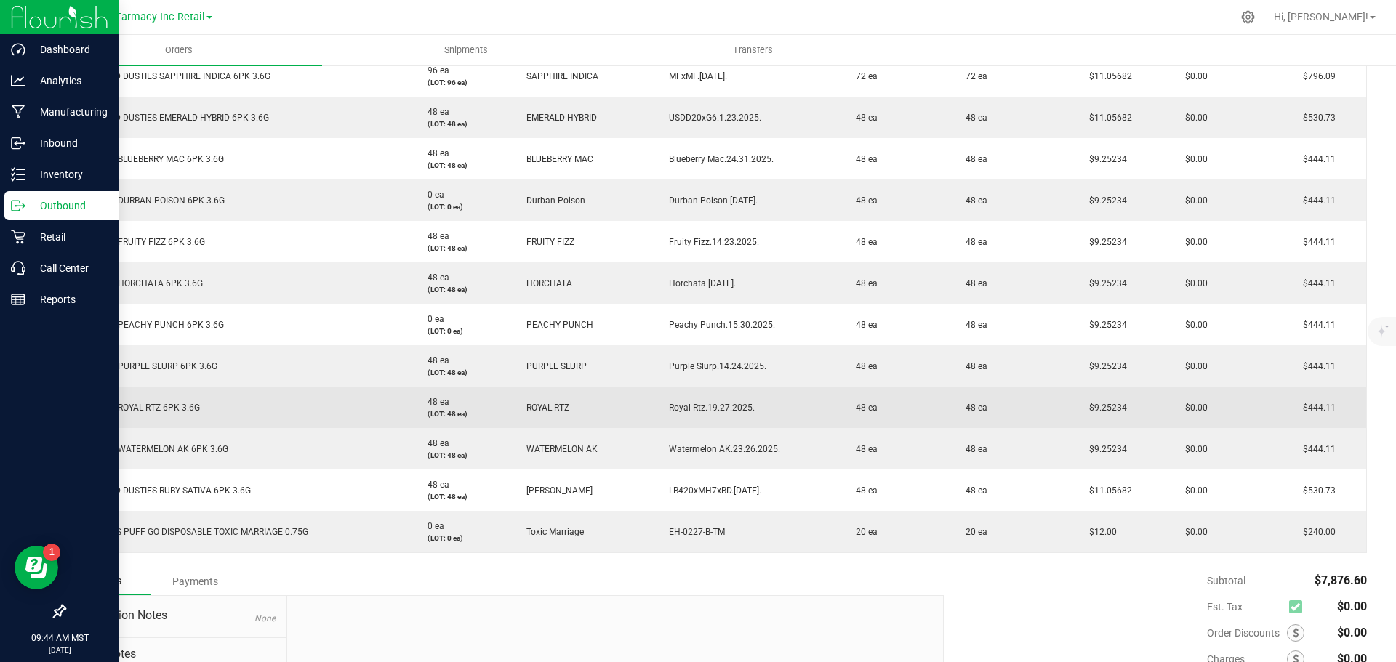
click at [726, 406] on span "Royal Rtz.19.27.2025." at bounding box center [708, 408] width 93 height 10
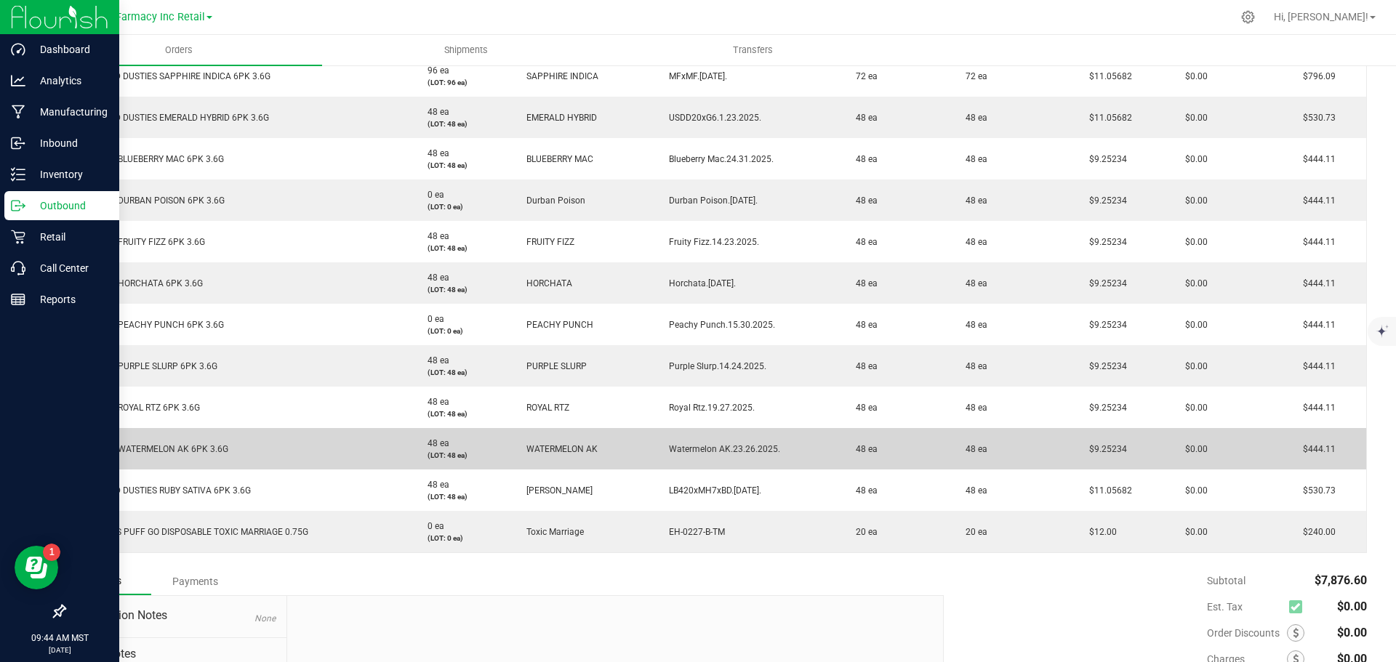
click at [744, 443] on td "Watermelon AK.23.26.2025." at bounding box center [746, 448] width 187 height 41
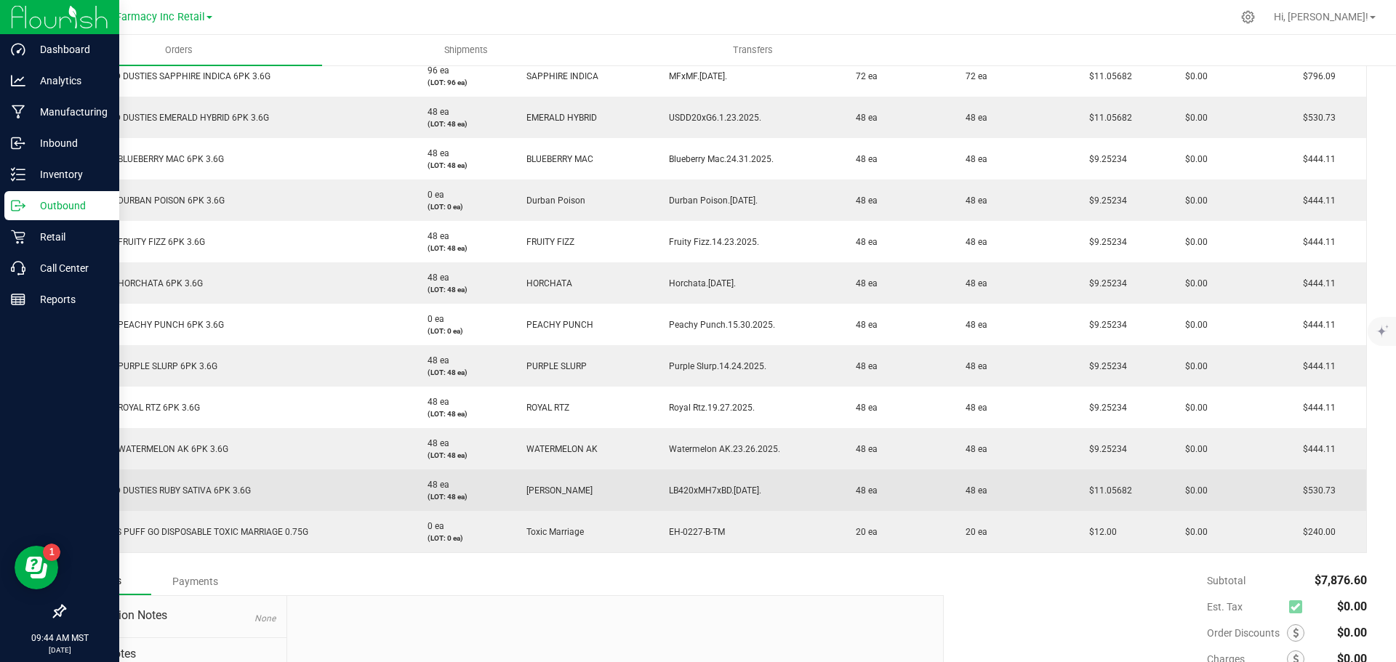
click at [695, 491] on span "LB420xMH7xBD.1.19.2025." at bounding box center [712, 491] width 100 height 10
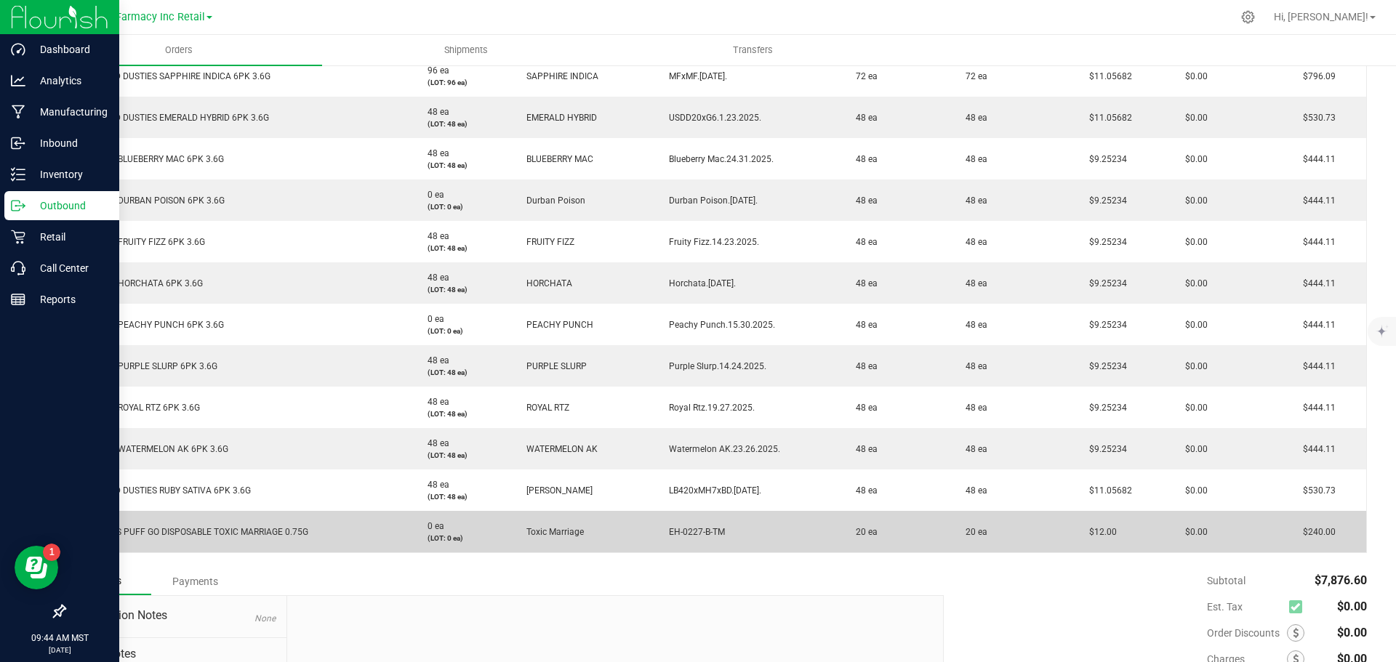
click at [680, 525] on td "EH-0227-B-TM" at bounding box center [746, 531] width 187 height 41
click at [680, 526] on td "EH-0227-B-TM" at bounding box center [746, 531] width 187 height 41
click at [680, 527] on td "EH-0227-B-TM" at bounding box center [746, 531] width 187 height 41
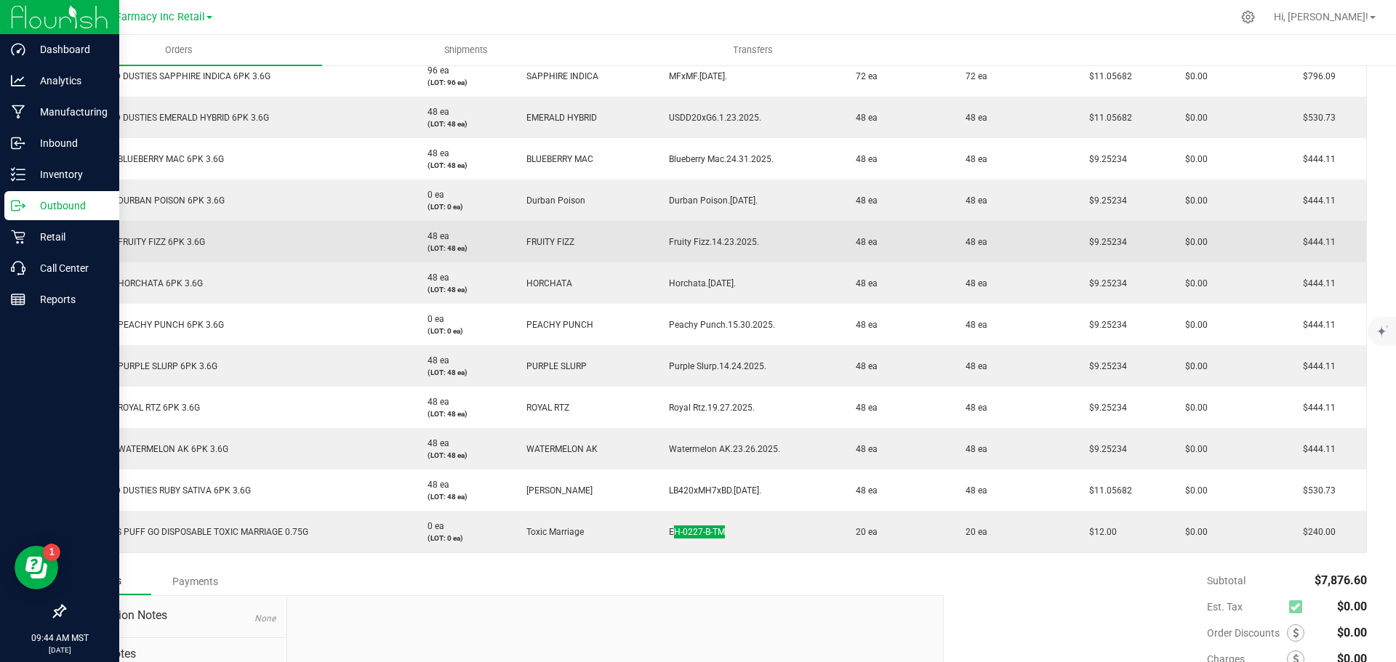
scroll to position [145, 0]
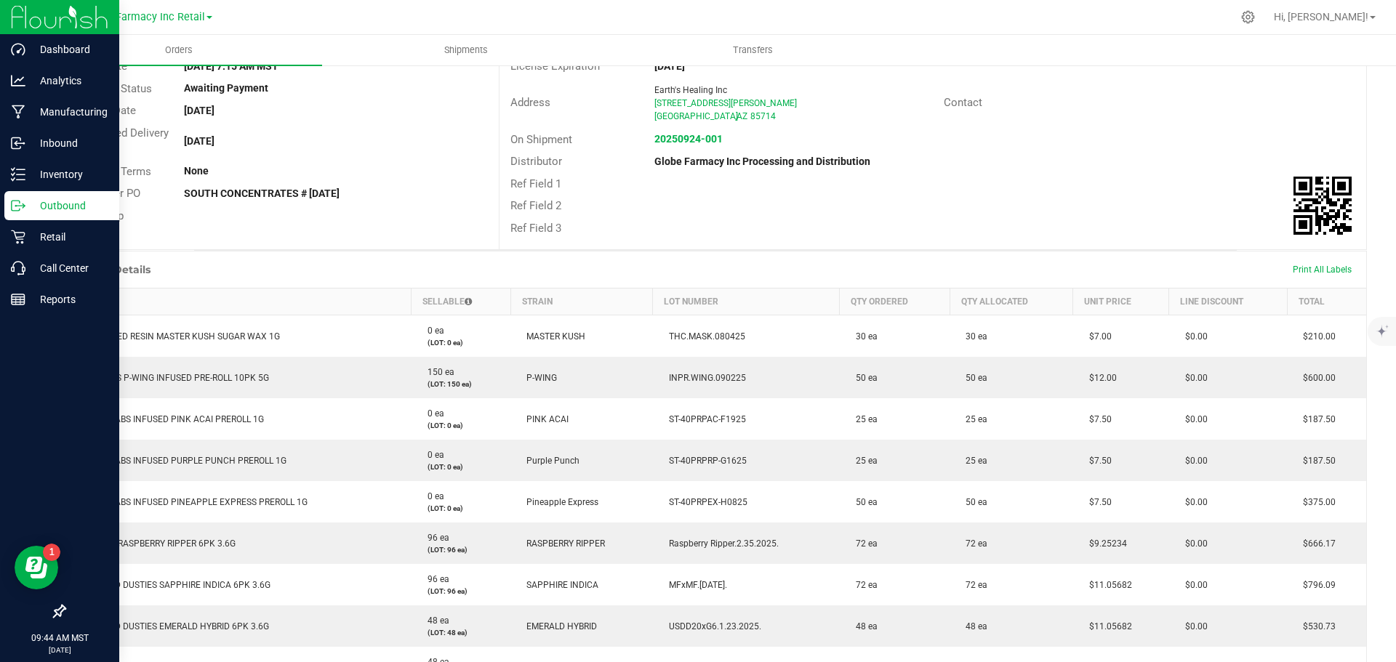
click at [815, 275] on div "Order Details Print All Labels" at bounding box center [715, 270] width 1301 height 36
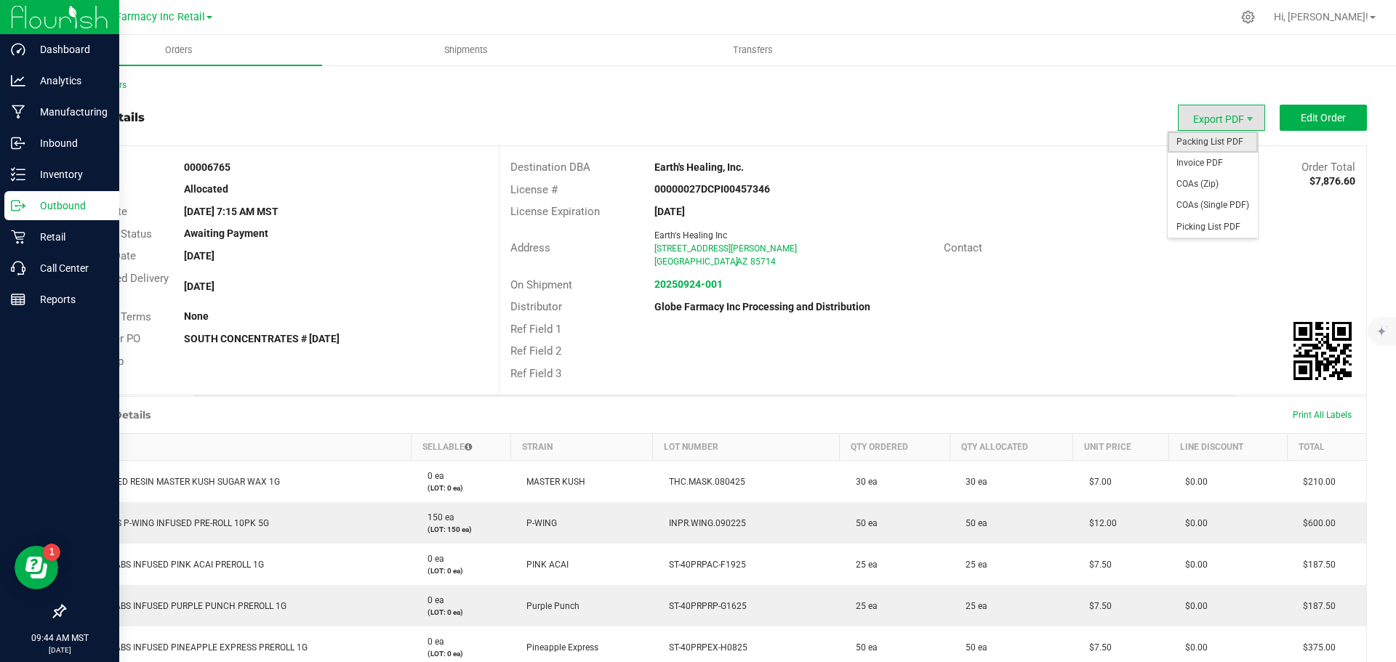
click at [1200, 136] on span "Packing List PDF" at bounding box center [1213, 142] width 90 height 21
